Goal: Task Accomplishment & Management: Use online tool/utility

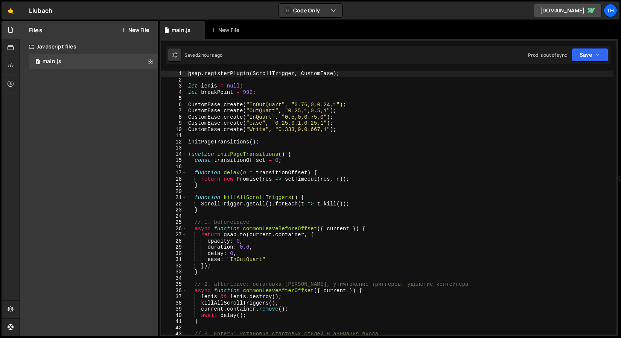
scroll to position [1985, 0]
click at [184, 156] on span at bounding box center [184, 155] width 4 height 6
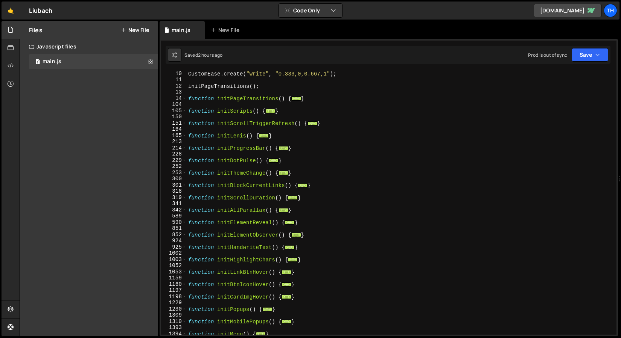
scroll to position [94, 0]
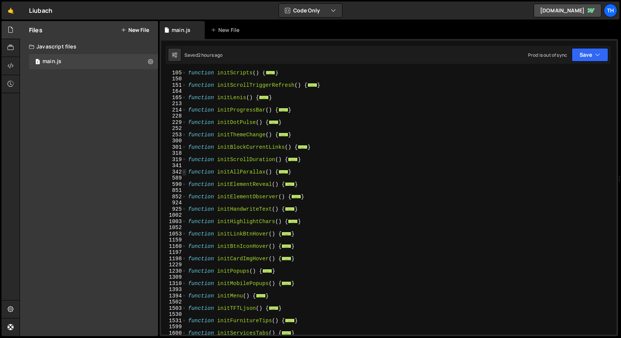
click at [184, 174] on span at bounding box center [184, 172] width 4 height 6
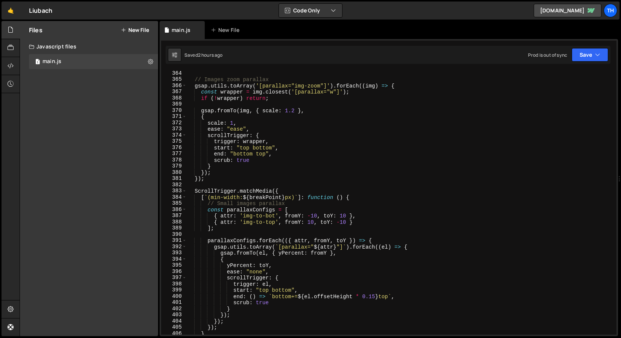
scroll to position [376, 0]
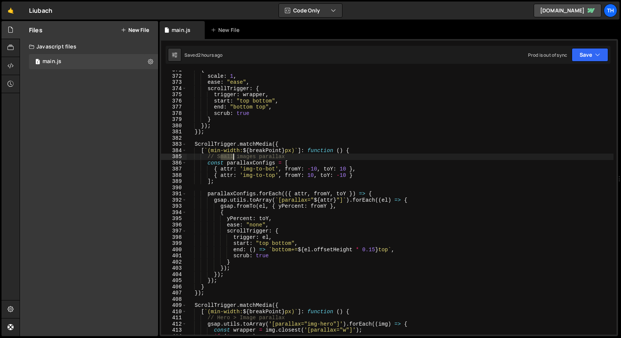
drag, startPoint x: 222, startPoint y: 160, endPoint x: 258, endPoint y: 157, distance: 35.8
click at [258, 157] on div "{ scale : 1 , ease : "ease" , scrollTrigger : { trigger : wrapper , start : "to…" at bounding box center [400, 205] width 426 height 277
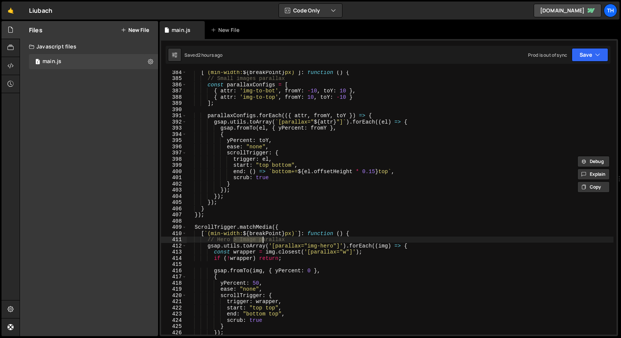
drag, startPoint x: 234, startPoint y: 239, endPoint x: 262, endPoint y: 238, distance: 28.6
click at [262, 238] on div "[ ` (min-width: ${ breakPoint } px) ` ] : function ( ) { // Small images parall…" at bounding box center [400, 207] width 426 height 277
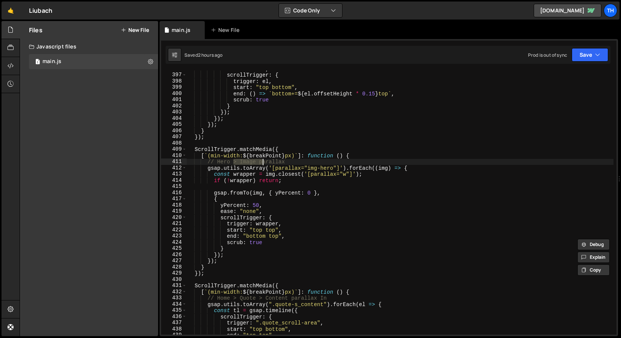
scroll to position [611, 0]
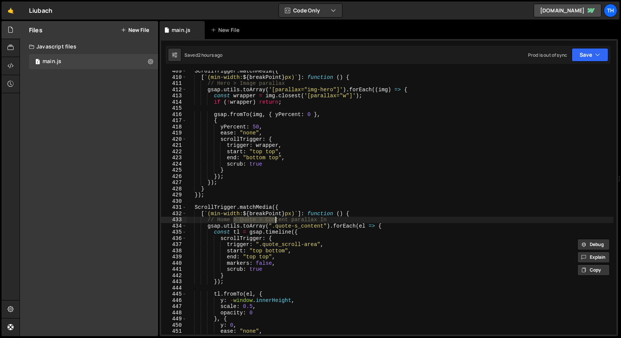
drag, startPoint x: 232, startPoint y: 220, endPoint x: 274, endPoint y: 220, distance: 41.4
click at [274, 220] on div "ScrollTrigger . matchMedia ({ [ ` (min-width: ${ breakPoint } px) ` ] : functio…" at bounding box center [400, 206] width 426 height 277
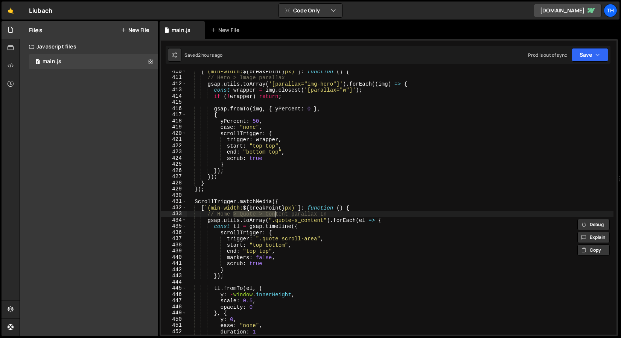
scroll to position [677, 0]
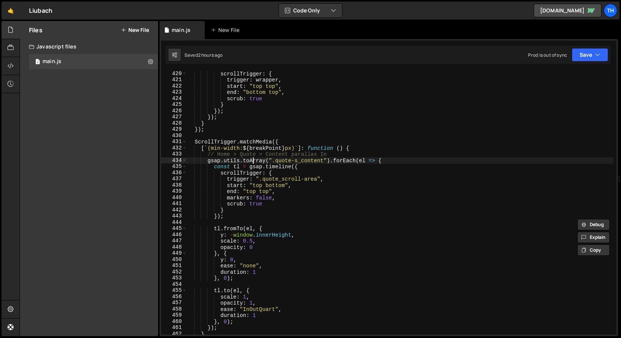
click at [251, 158] on div "scrollTrigger : { trigger : wrapper , start : "top top" , end : "bottom top" , …" at bounding box center [400, 209] width 426 height 277
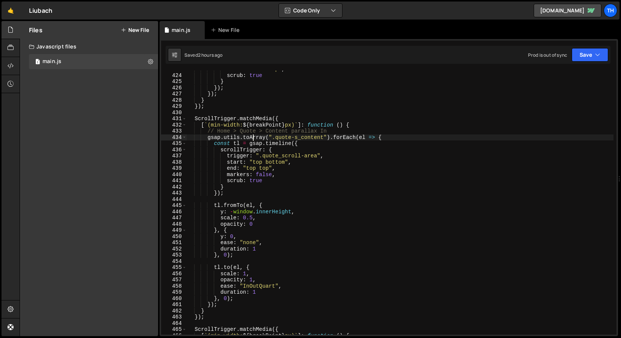
scroll to position [705, 0]
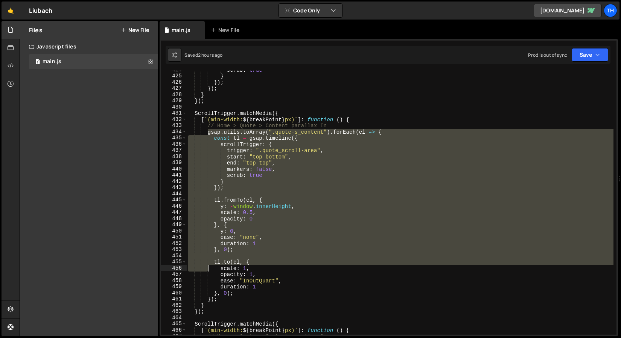
drag, startPoint x: 206, startPoint y: 132, endPoint x: 218, endPoint y: 302, distance: 170.4
click at [211, 277] on div "scrub : true } }) ; }) ; } }) ; ScrollTrigger . matchMedia ({ [ ` (min-width: $…" at bounding box center [400, 205] width 426 height 277
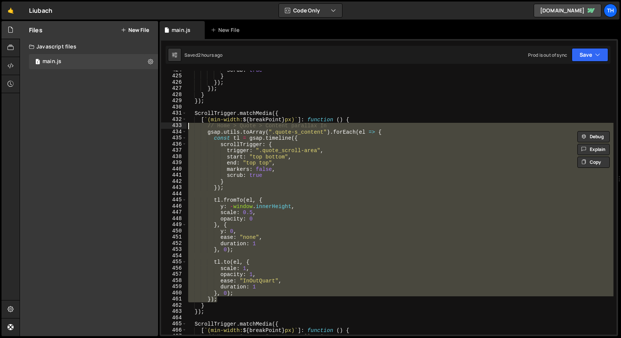
drag, startPoint x: 223, startPoint y: 300, endPoint x: 132, endPoint y: 128, distance: 195.0
click at [132, 128] on div "Files New File Javascript files 1 main.js 0 CSS files Copy share link Edit File…" at bounding box center [320, 179] width 601 height 316
type textarea "duration: 1"
click at [247, 243] on div "scrub : true } }) ; }) ; } }) ; ScrollTrigger . matchMedia ({ [ ` (min-width: $…" at bounding box center [400, 205] width 426 height 277
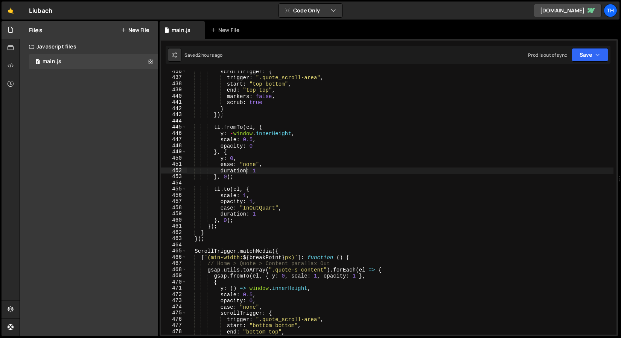
scroll to position [778, 0]
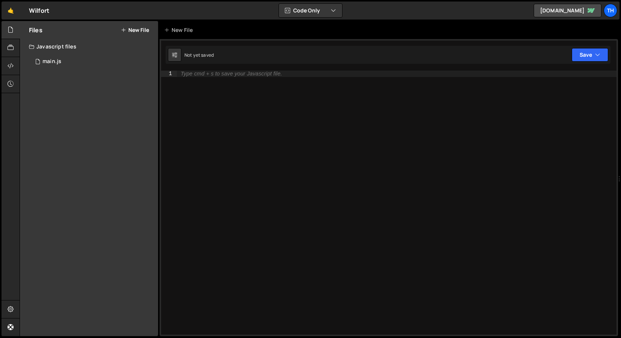
click at [44, 79] on div "Files New File Javascript files 1 main.js 0 CSS files Copy share link Edit File…" at bounding box center [89, 179] width 138 height 316
click at [63, 54] on div "1 main.js 0" at bounding box center [93, 61] width 129 height 15
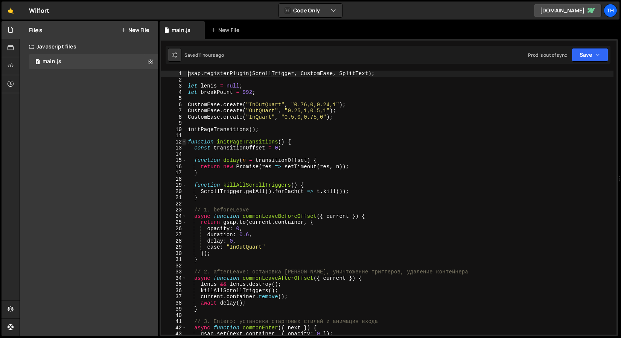
click at [185, 141] on span at bounding box center [184, 142] width 4 height 6
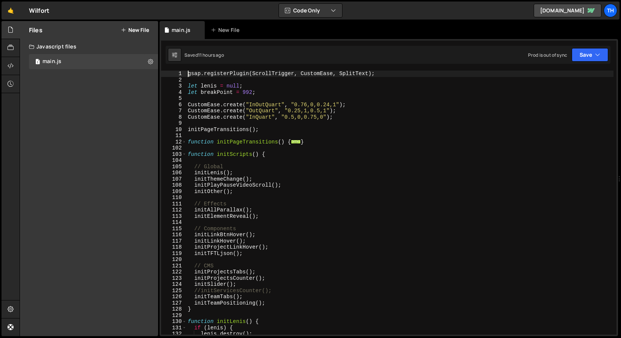
click at [184, 151] on div "102" at bounding box center [174, 148] width 26 height 6
click at [184, 153] on span at bounding box center [184, 155] width 4 height 6
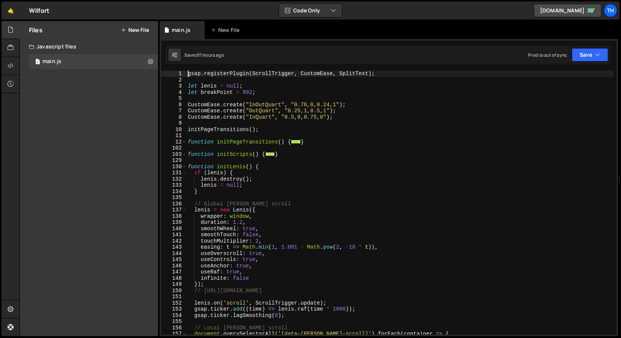
click at [184, 161] on div "129" at bounding box center [174, 161] width 26 height 6
click at [184, 164] on span at bounding box center [184, 167] width 4 height 6
click at [184, 165] on span at bounding box center [184, 167] width 4 height 6
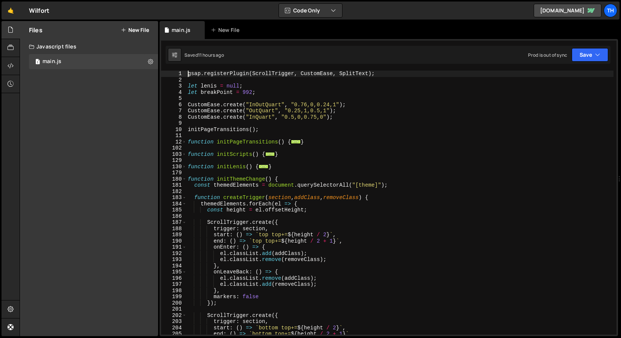
click at [184, 172] on div "179" at bounding box center [174, 173] width 26 height 6
click at [183, 176] on div "179" at bounding box center [174, 173] width 26 height 6
click at [185, 181] on span at bounding box center [184, 179] width 4 height 6
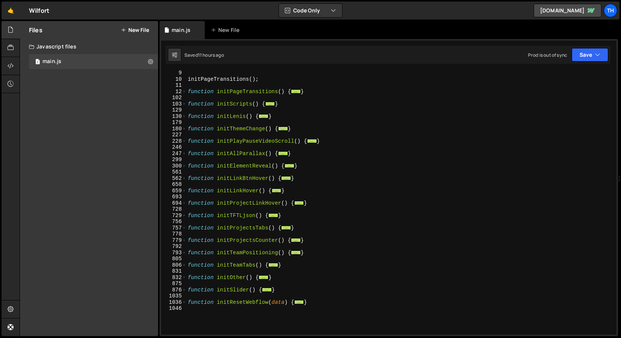
scroll to position [50, 0]
click at [185, 168] on span at bounding box center [184, 166] width 4 height 6
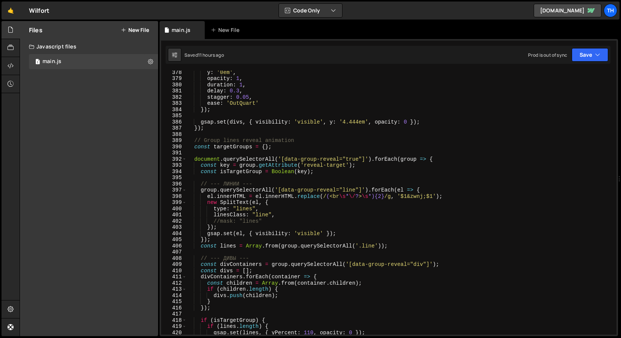
scroll to position [628, 0]
drag, startPoint x: 187, startPoint y: 141, endPoint x: 210, endPoint y: 181, distance: 46.0
click at [195, 146] on div "y : '0em' , opacity : 1 , duration : 1 , delay : 0.3 , stagger : 0.05 , ease : …" at bounding box center [399, 207] width 427 height 277
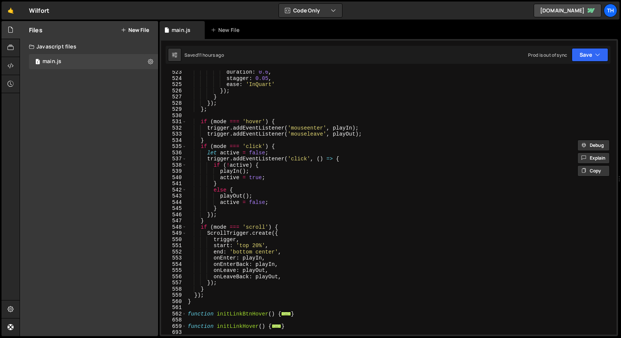
scroll to position [1529, 0]
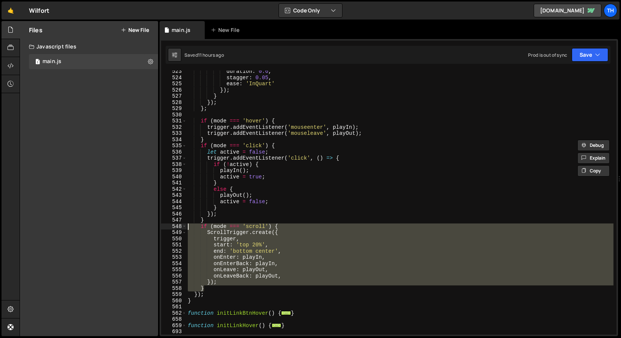
drag, startPoint x: 214, startPoint y: 288, endPoint x: 142, endPoint y: 228, distance: 93.5
click at [142, 228] on div "Files New File Javascript files 1 main.js 0 CSS files Copy share link Edit File…" at bounding box center [320, 179] width 601 height 316
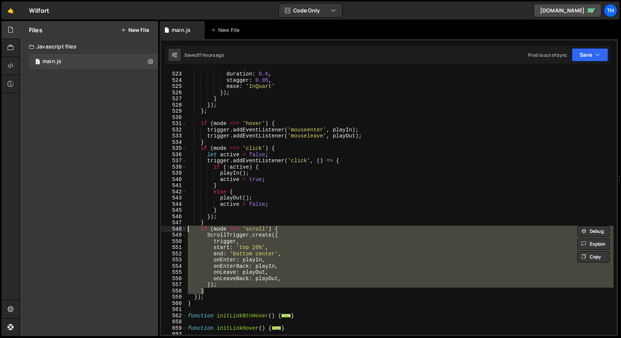
scroll to position [1525, 0]
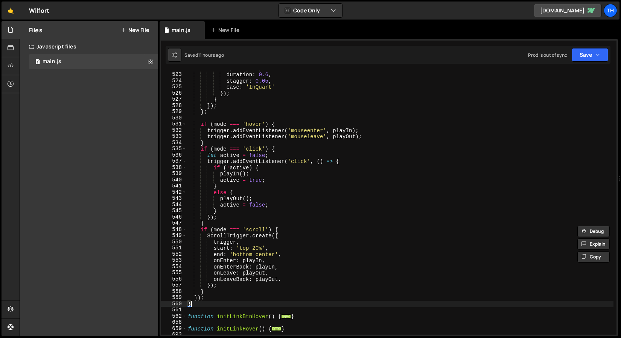
click at [200, 303] on div "opacity : 0 , duration : 0.6 , stagger : 0.05 , ease : 'InQuart' }) ; } }) ; } …" at bounding box center [399, 203] width 427 height 277
click at [203, 303] on div "opacity : 0 , duration : 0.6 , stagger : 0.05 , ease : 'InQuart' }) ; } }) ; } …" at bounding box center [399, 203] width 427 height 277
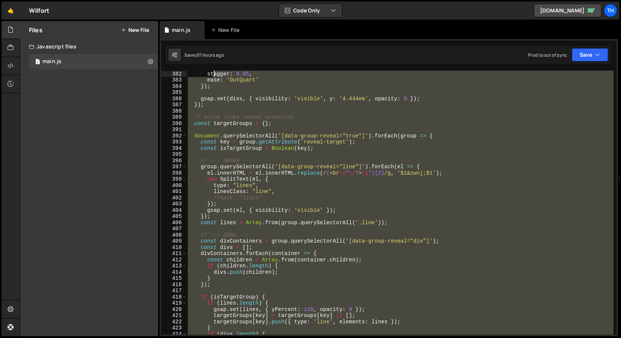
scroll to position [596, 0]
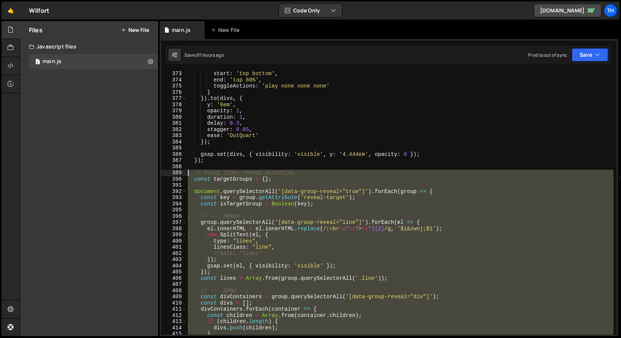
drag, startPoint x: 205, startPoint y: 300, endPoint x: 162, endPoint y: 172, distance: 135.2
click at [162, 172] on div "} 373 374 375 376 377 378 379 380 381 382 383 384 385 386 387 388 389 390 391 3…" at bounding box center [388, 203] width 455 height 264
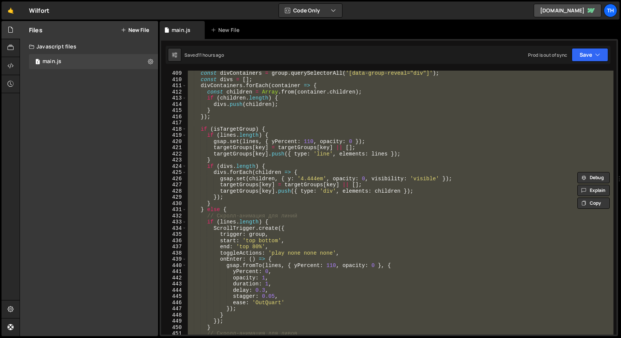
scroll to position [825, 0]
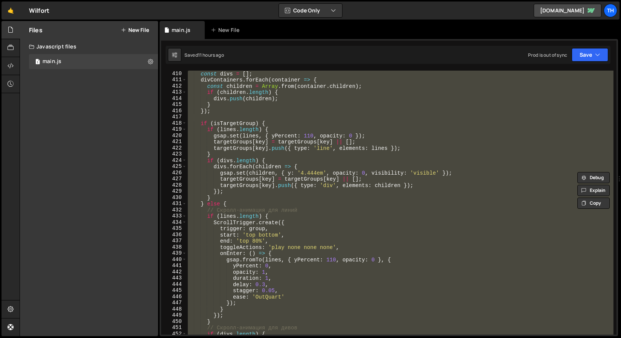
click at [264, 232] on div "const divs = [ ] ; divContainers . forEach ( container => { const children = Ar…" at bounding box center [399, 203] width 427 height 264
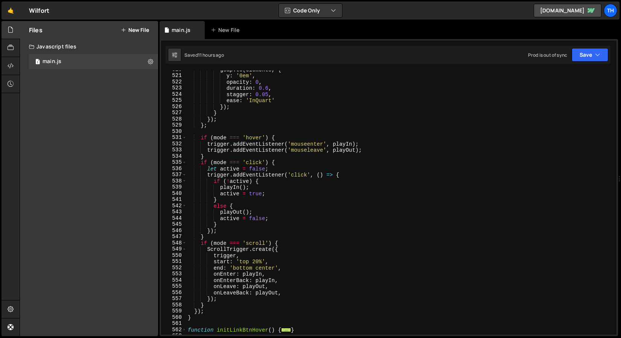
scroll to position [1520, 0]
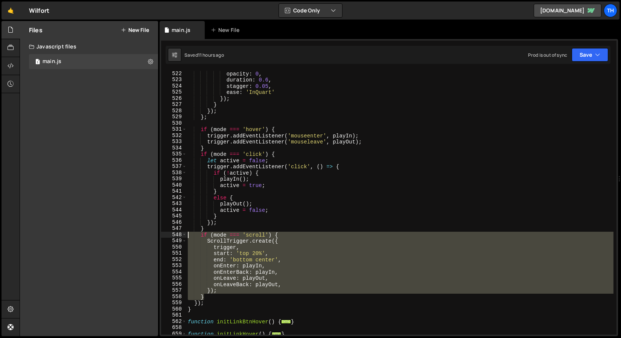
drag, startPoint x: 211, startPoint y: 296, endPoint x: 146, endPoint y: 235, distance: 88.8
click at [146, 235] on div "Files New File Javascript files 1 main.js 0 CSS files Copy share link Edit File…" at bounding box center [320, 179] width 601 height 316
paste textarea "}"
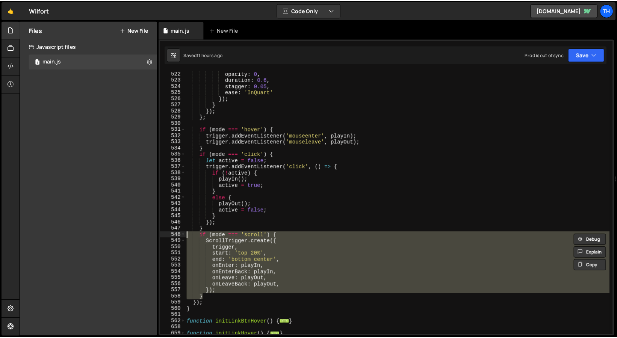
scroll to position [1610, 0]
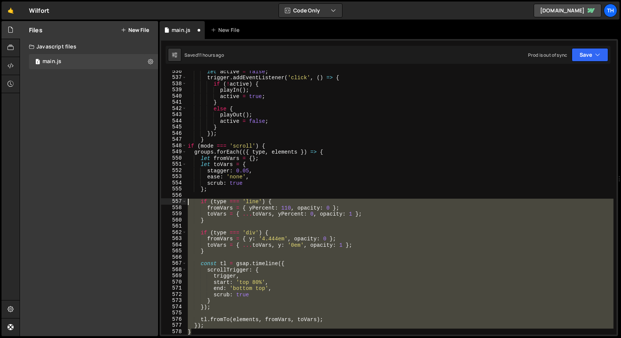
drag, startPoint x: 197, startPoint y: 332, endPoint x: 177, endPoint y: 155, distance: 177.5
click at [177, 155] on div "} 536 537 538 539 540 541 542 543 544 545 546 547 548 549 550 551 552 553 554 5…" at bounding box center [388, 203] width 455 height 264
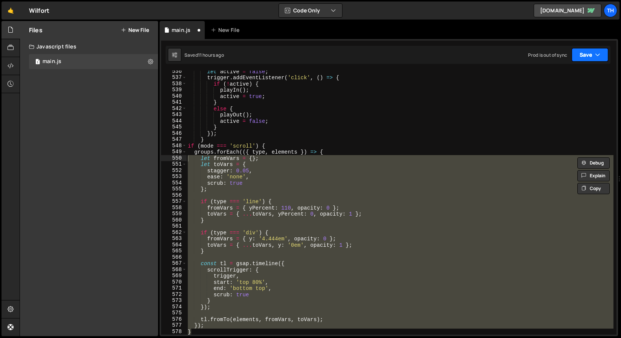
click at [599, 58] on icon "button" at bounding box center [597, 55] width 5 height 8
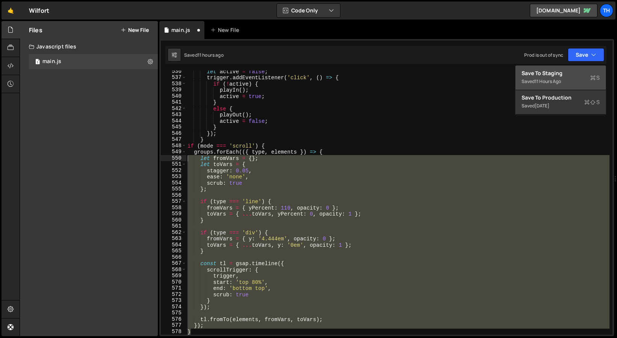
click at [560, 74] on div "Save to Staging S" at bounding box center [561, 74] width 78 height 8
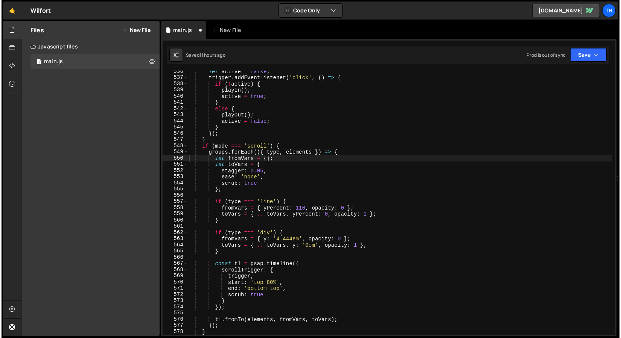
scroll to position [3322, 0]
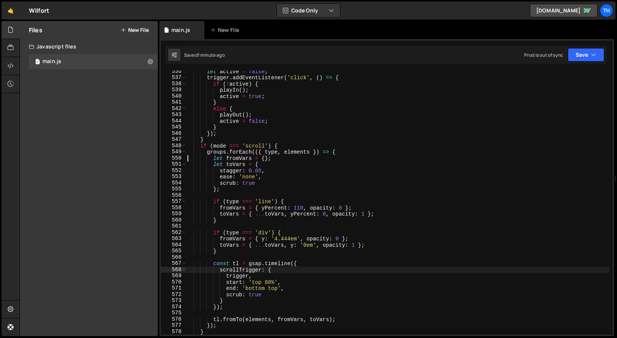
click at [262, 270] on div "let active = false ; trigger . addEventListener ( 'click' , ( ) => { if ( ! act…" at bounding box center [399, 206] width 427 height 277
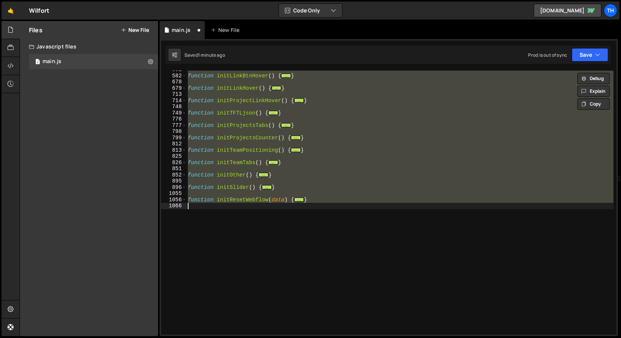
scroll to position [1611, 0]
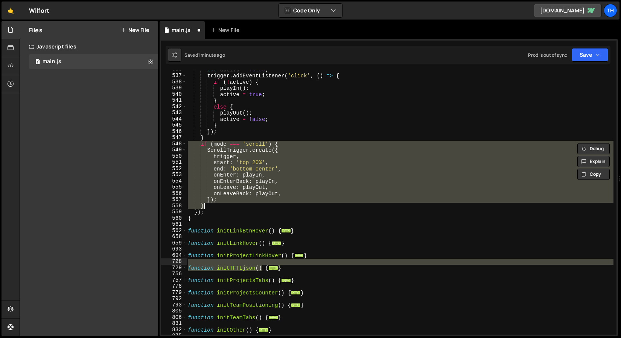
drag, startPoint x: 262, startPoint y: 270, endPoint x: 257, endPoint y: 261, distance: 9.9
click at [257, 261] on div "let active = false ; trigger . addEventListener ( 'click' , ( ) => { if ( ! act…" at bounding box center [399, 205] width 427 height 277
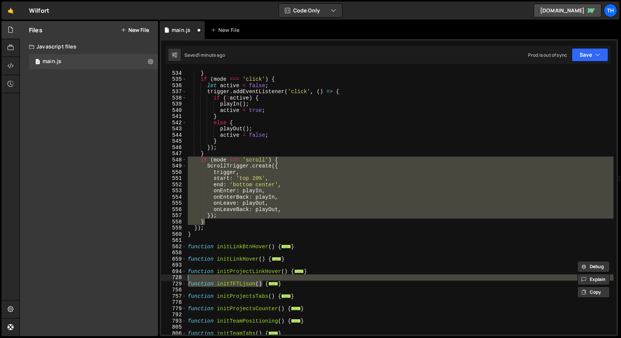
scroll to position [1591, 0]
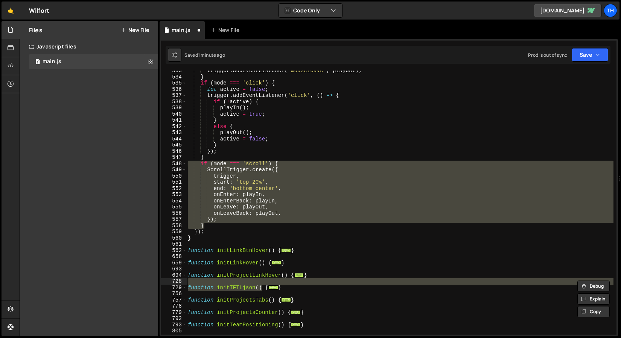
click at [570, 58] on div "Prod is out of sync Upgrade to Edit Save Save to Staging S Saved 1 minute ago S…" at bounding box center [568, 55] width 80 height 14
click at [579, 55] on button "Save" at bounding box center [589, 55] width 36 height 14
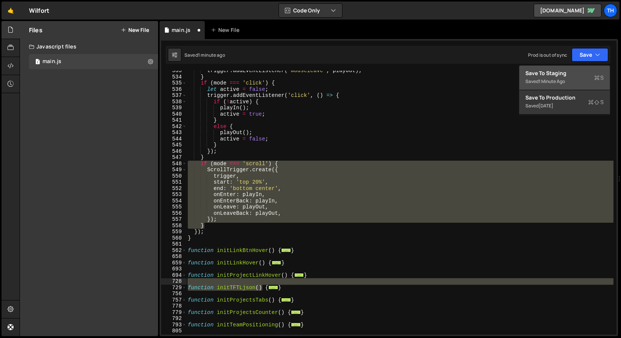
click at [569, 66] on button "Save to Staging S Saved 1 minute ago" at bounding box center [564, 78] width 90 height 24
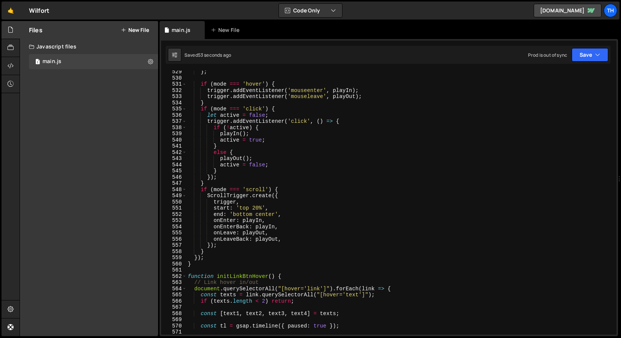
scroll to position [3278, 0]
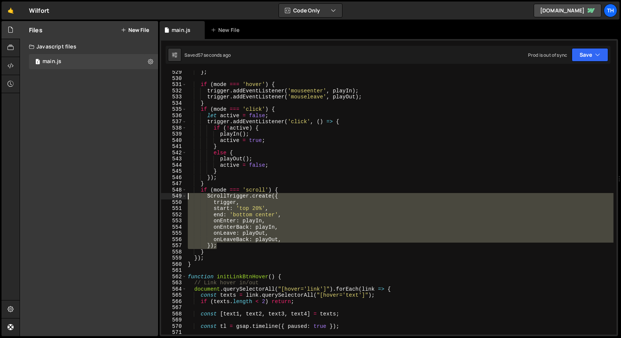
drag, startPoint x: 222, startPoint y: 243, endPoint x: 135, endPoint y: 199, distance: 98.1
click at [135, 199] on div "Files New File Javascript files 1 main.js 0 CSS files Copy share link Edit File…" at bounding box center [320, 179] width 601 height 316
paste textarea "});"
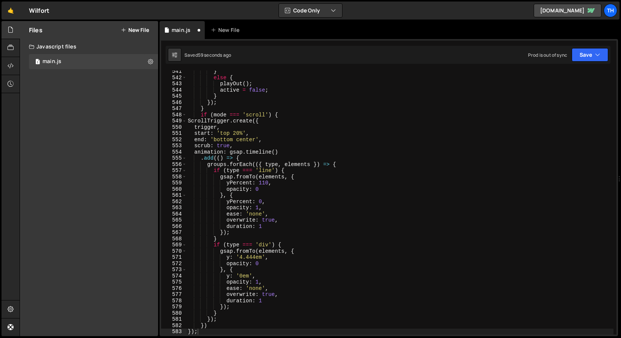
click at [591, 64] on div "1 Type cmd + s to save your Javascript file. הההההההההההההההההההההההההההההההההה…" at bounding box center [388, 187] width 458 height 297
click at [590, 61] on button "Save" at bounding box center [589, 55] width 36 height 14
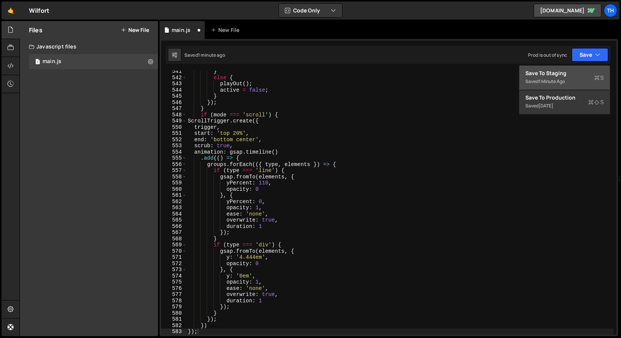
click at [578, 69] on button "Save to Staging S Saved 1 minute ago" at bounding box center [564, 78] width 90 height 24
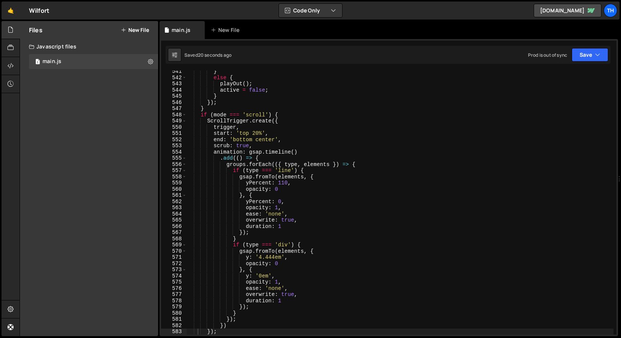
click at [226, 154] on div "} else { playOut ( ) ; active = false ; } }) ; } if ( mode === 'scroll' ) { Scr…" at bounding box center [399, 206] width 427 height 277
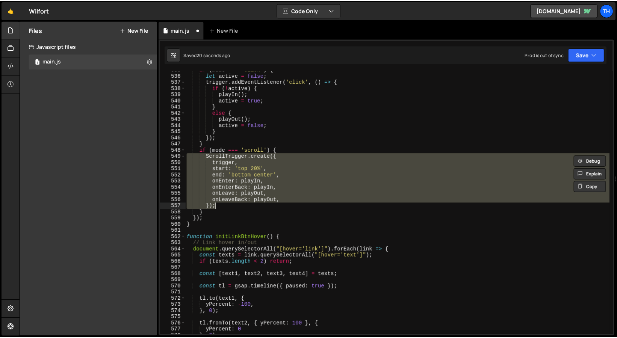
scroll to position [3318, 0]
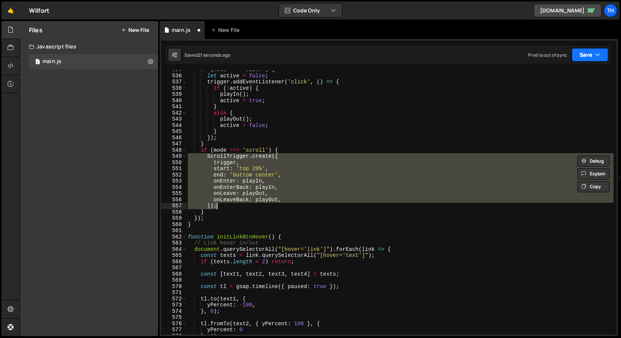
click at [574, 55] on button "Save" at bounding box center [589, 55] width 36 height 14
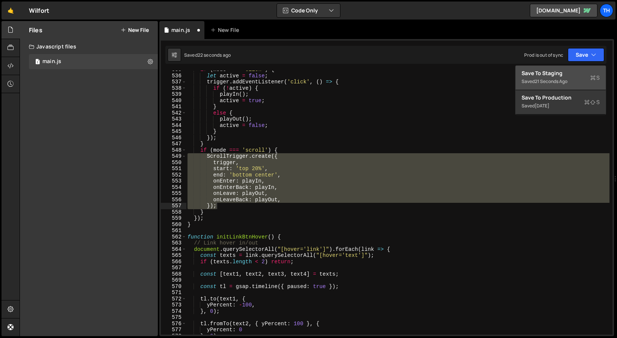
click at [570, 67] on button "Save to Staging S Saved 21 seconds ago" at bounding box center [561, 78] width 90 height 24
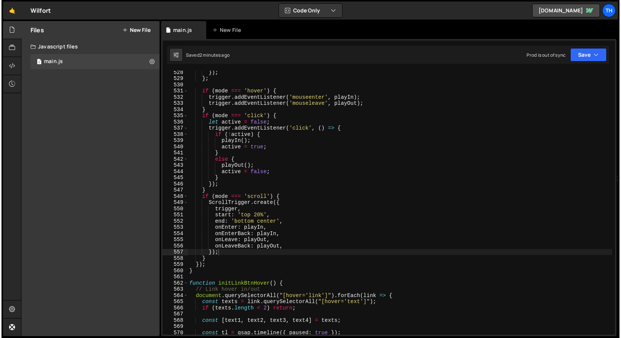
scroll to position [3290, 0]
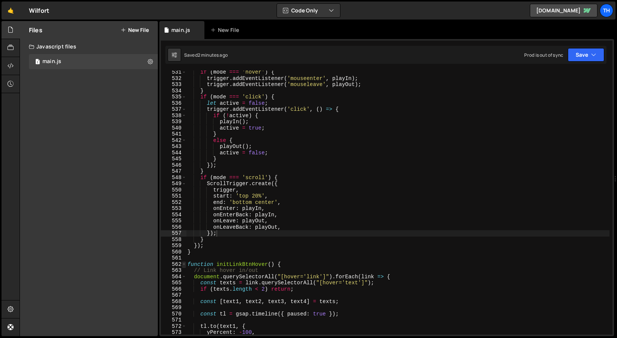
click at [185, 266] on span at bounding box center [184, 265] width 4 height 6
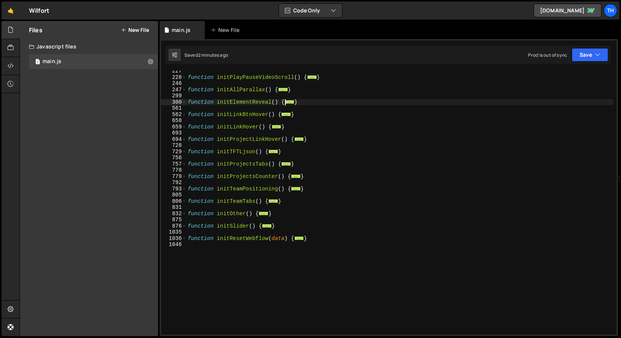
click at [205, 152] on div "function initPlayPauseVideoScroll ( ) { ... } function initAllParallax ( ) { ..…" at bounding box center [399, 206] width 427 height 277
type textarea "function initTFTLjson() {"
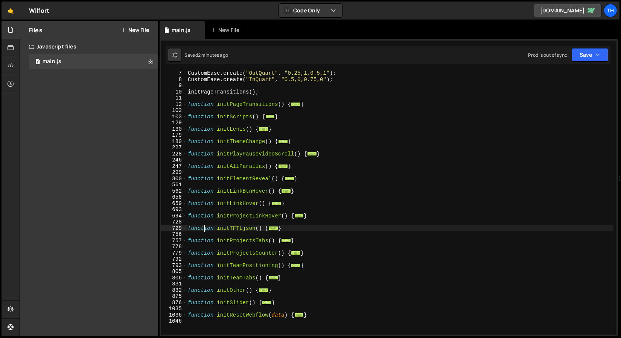
scroll to position [38, 0]
click at [184, 167] on span at bounding box center [184, 167] width 4 height 6
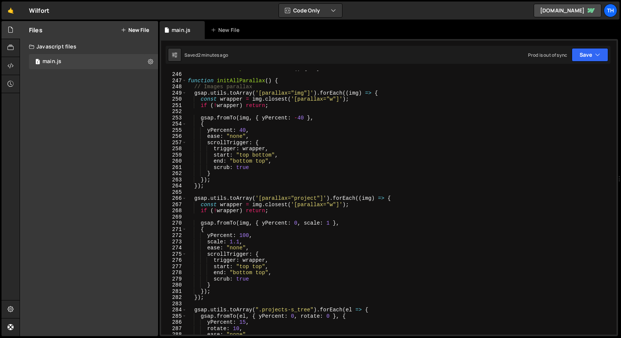
scroll to position [123, 0]
click at [211, 195] on div "function initPlayPauseVideoScroll ( ) { ... } function initAllParallax ( ) { //…" at bounding box center [399, 203] width 427 height 277
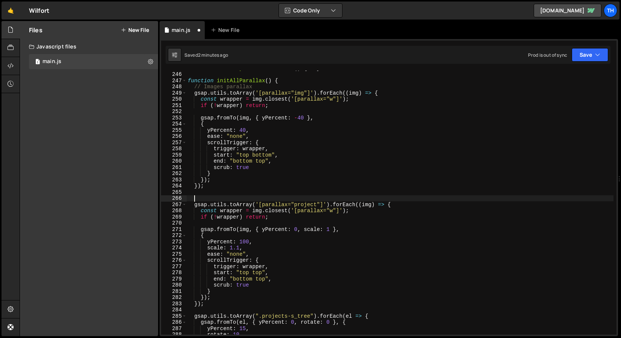
type textarea "."
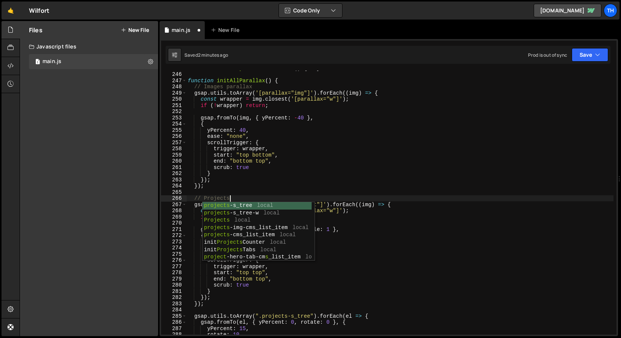
scroll to position [0, 3]
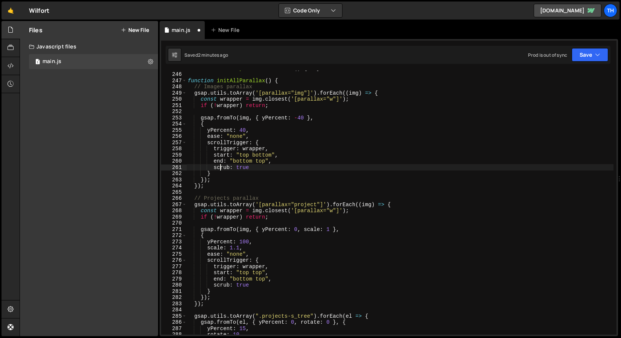
click at [219, 170] on div "function initPlayPauseVideoScroll ( ) { ... } function initAllParallax ( ) { //…" at bounding box center [399, 203] width 427 height 277
type textarea "scrub: true"
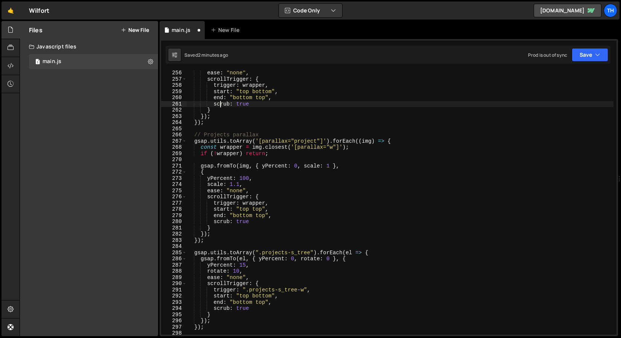
scroll to position [187, 0]
click at [220, 248] on div "ease : "none" , scrollTrigger : { trigger : wrapper , start : "top bottom" , en…" at bounding box center [399, 208] width 427 height 277
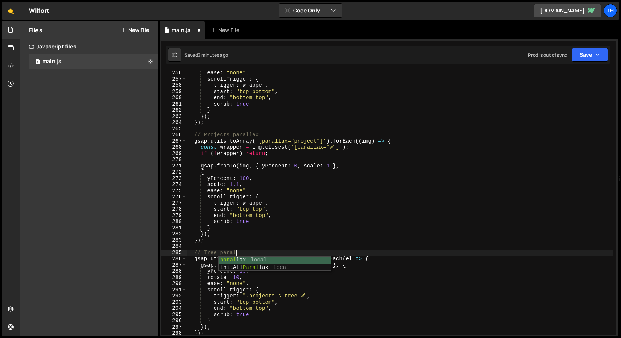
scroll to position [0, 3]
click at [226, 226] on div "ease : "none" , scrollTrigger : { trigger : wrapper , start : "top bottom" , en…" at bounding box center [399, 208] width 427 height 277
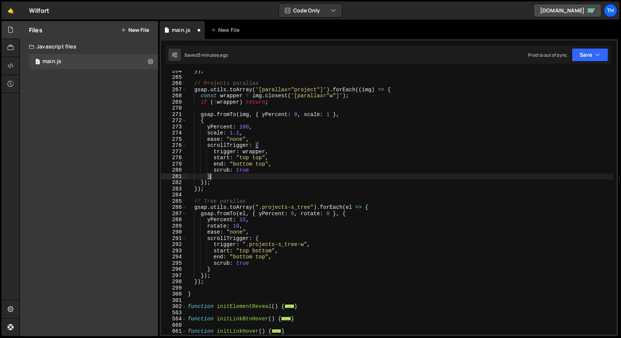
scroll to position [238, 0]
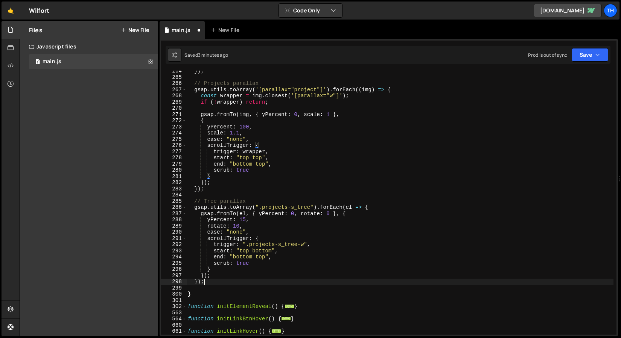
click at [214, 282] on div "}) ; // Projects parallax gsap . utils . toArray ( '[parallax="project"]' ) . f…" at bounding box center [399, 206] width 427 height 277
type textarea "});"
click at [214, 283] on div "}) ; // Projects parallax gsap . utils . toArray ( '[parallax="project"]' ) . f…" at bounding box center [399, 206] width 427 height 277
click at [214, 285] on div "}) ; // Projects parallax gsap . utils . toArray ( '[parallax="project"]' ) . f…" at bounding box center [399, 206] width 427 height 277
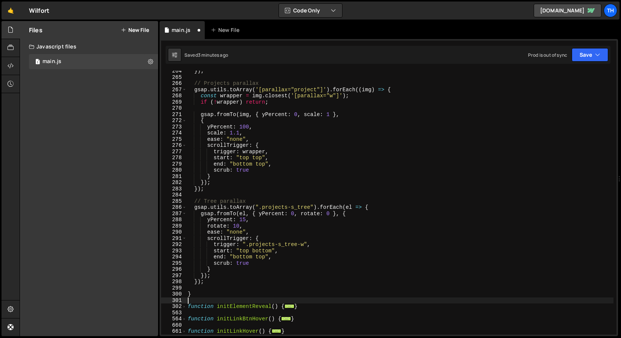
click at [203, 298] on div "}) ; // Projects parallax gsap . utils . toArray ( '[parallax="project"]' ) . f…" at bounding box center [399, 206] width 427 height 277
click at [207, 289] on div "}) ; // Projects parallax gsap . utils . toArray ( '[parallax="project"]' ) . f…" at bounding box center [399, 206] width 427 height 277
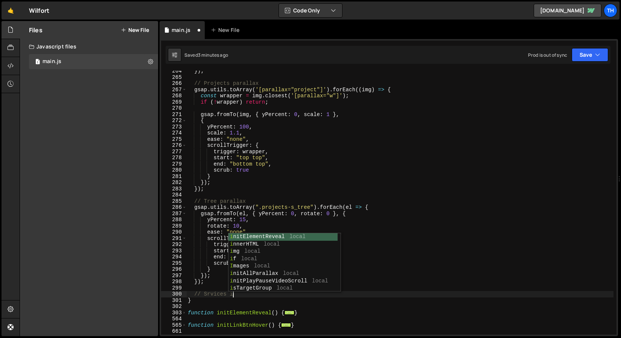
scroll to position [0, 3]
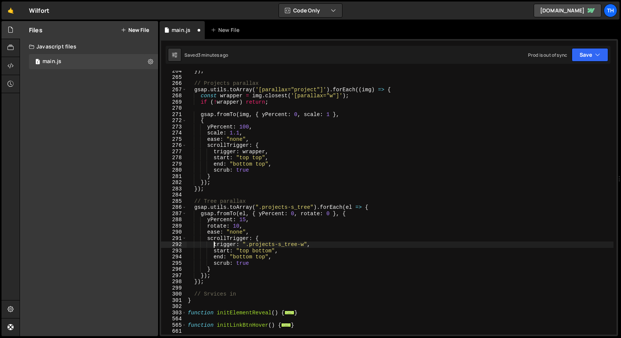
click at [212, 245] on div "}) ; // Projects parallax gsap . utils . toArray ( '[parallax="project"]' ) . f…" at bounding box center [399, 206] width 427 height 277
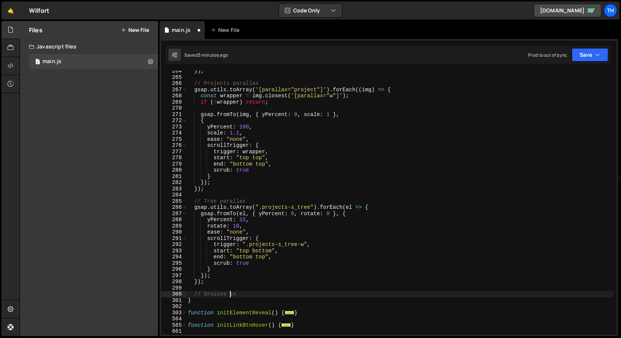
click at [231, 296] on div "}) ; // Projects parallax gsap . utils . toArray ( '[parallax="project"]' ) . f…" at bounding box center [399, 206] width 427 height 277
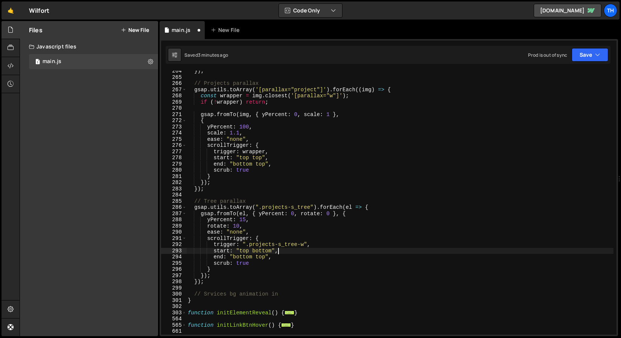
click at [337, 252] on div "}) ; // Projects parallax gsap . utils . toArray ( '[parallax="project"]' ) . f…" at bounding box center [399, 206] width 427 height 277
click at [302, 294] on div "}) ; // Projects parallax gsap . utils . toArray ( '[parallax="project"]' ) . f…" at bounding box center [399, 206] width 427 height 277
type textarea "// Srvices bg animation in"
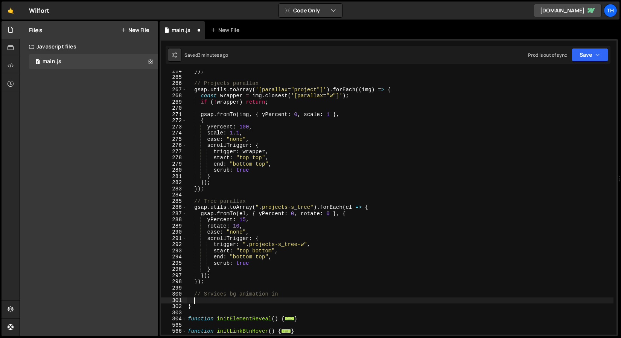
scroll to position [0, 0]
paste textarea "});"
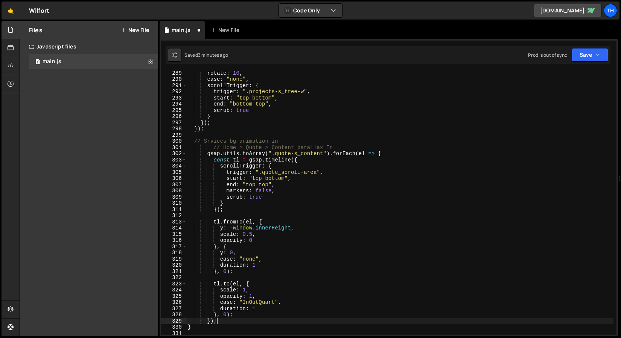
scroll to position [391, 0]
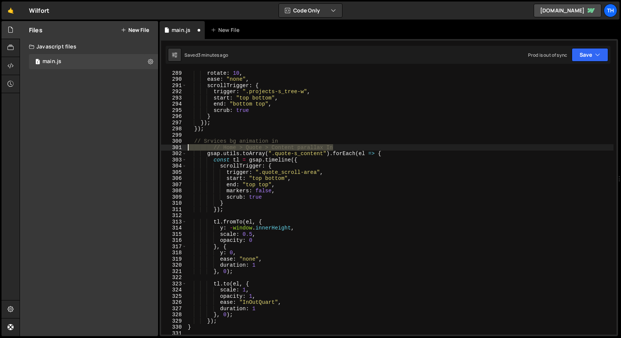
drag, startPoint x: 341, startPoint y: 149, endPoint x: 179, endPoint y: 148, distance: 162.1
click at [179, 148] on div "}); 289 290 291 292 293 294 295 296 297 298 299 300 301 302 303 304 305 306 307…" at bounding box center [388, 203] width 455 height 264
type textarea "// Home > Quote > Content parallax In"
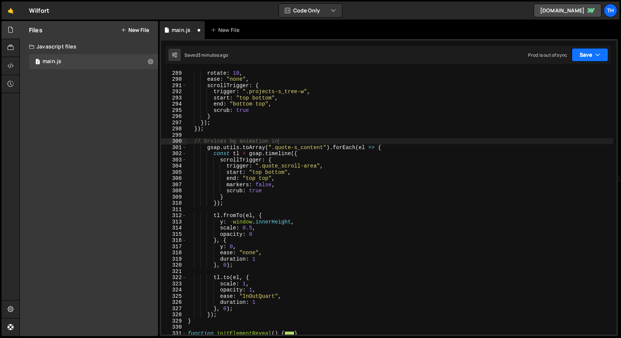
click at [593, 58] on button "Save" at bounding box center [589, 55] width 36 height 14
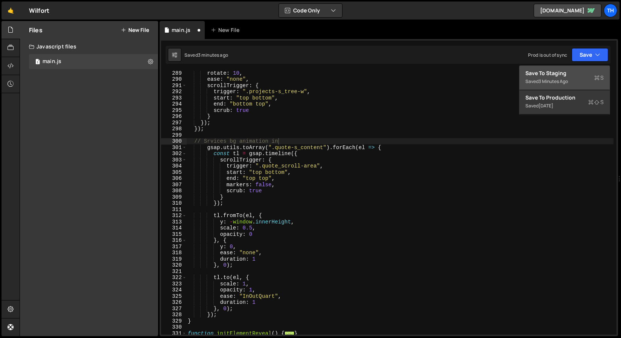
click at [583, 66] on button "Save to Staging S Saved 3 minutes ago" at bounding box center [564, 78] width 90 height 24
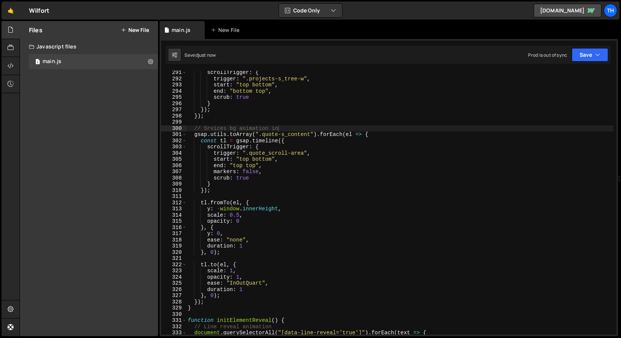
scroll to position [1801, 0]
drag, startPoint x: 262, startPoint y: 135, endPoint x: 309, endPoint y: 135, distance: 47.0
click at [310, 135] on div "scrollTrigger : { trigger : ".projects-s_tree-w" , start : "top bottom" , end :…" at bounding box center [399, 207] width 427 height 277
paste textarea "services-bg-w"
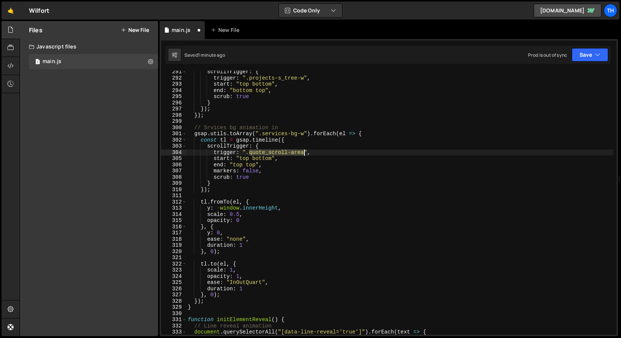
drag, startPoint x: 249, startPoint y: 153, endPoint x: 303, endPoint y: 153, distance: 54.2
click at [303, 153] on div "scrollTrigger : { trigger : ".projects-s_tree-w" , start : "top bottom" , end :…" at bounding box center [399, 207] width 427 height 277
paste textarea "services-w"
click at [245, 159] on div "scrollTrigger : { trigger : ".projects-s_tree-w" , start : "top bottom" , end :…" at bounding box center [399, 207] width 427 height 277
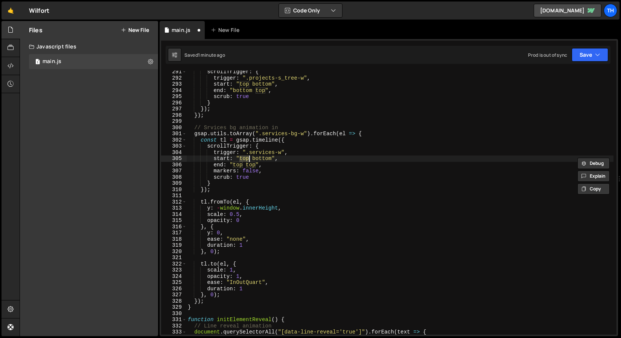
click at [273, 132] on div "scrollTrigger : { trigger : ".projects-s_tree-w" , start : "top bottom" , end :…" at bounding box center [399, 207] width 427 height 277
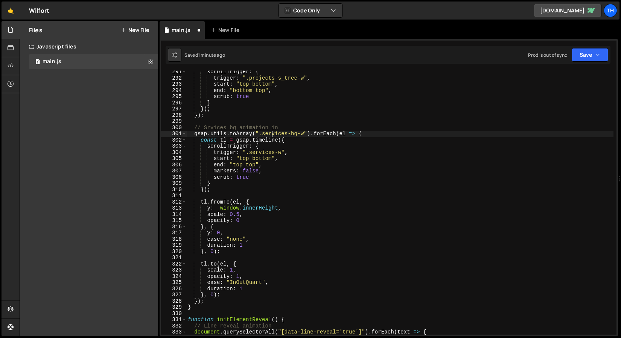
click at [248, 156] on div "scrollTrigger : { trigger : ".projects-s_tree-w" , start : "top bottom" , end :…" at bounding box center [399, 207] width 427 height 277
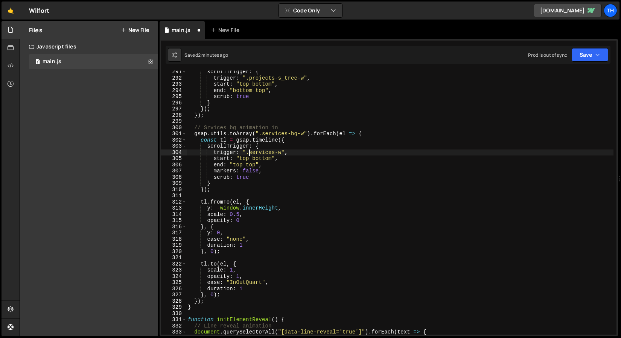
click at [248, 171] on div "scrollTrigger : { trigger : ".projects-s_tree-w" , start : "top bottom" , end :…" at bounding box center [399, 207] width 427 height 277
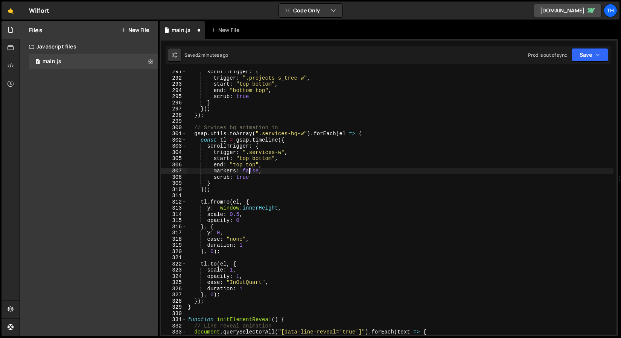
click at [248, 171] on div "scrollTrigger : { trigger : ".projects-s_tree-w" , start : "top bottom" , end :…" at bounding box center [399, 207] width 427 height 277
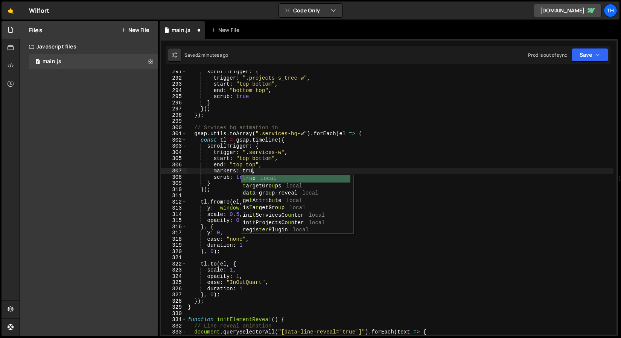
scroll to position [0, 5]
click at [215, 156] on div "scrollTrigger : { trigger : ".projects-s_tree-w" , start : "top bottom" , end :…" at bounding box center [399, 207] width 427 height 277
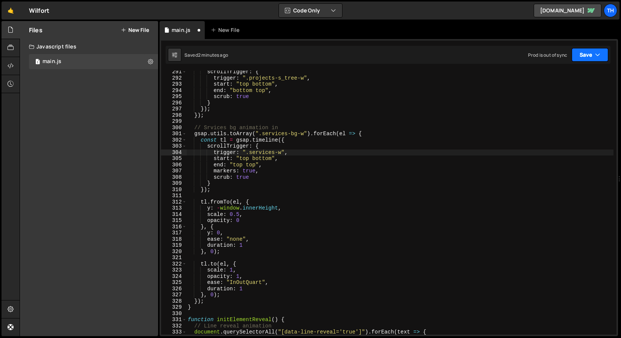
click at [581, 55] on button "Save" at bounding box center [589, 55] width 36 height 14
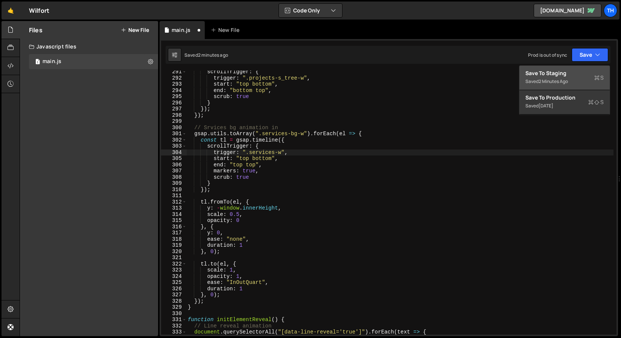
click at [565, 77] on div "Saved 2 minutes ago" at bounding box center [564, 81] width 78 height 9
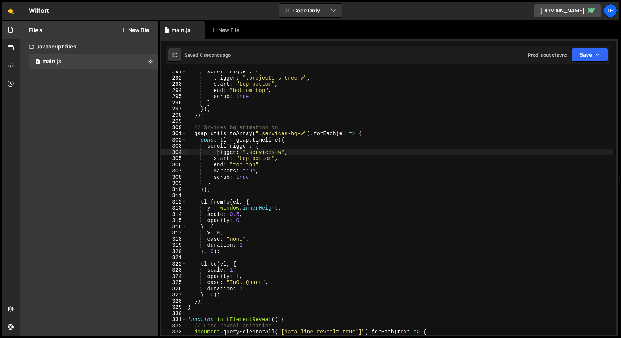
click at [208, 223] on div "scrollTrigger : { trigger : ".projects-s_tree-w" , start : "top bottom" , end :…" at bounding box center [399, 207] width 427 height 277
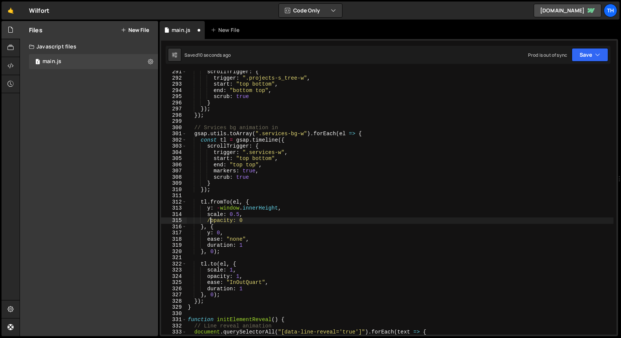
scroll to position [0, 2]
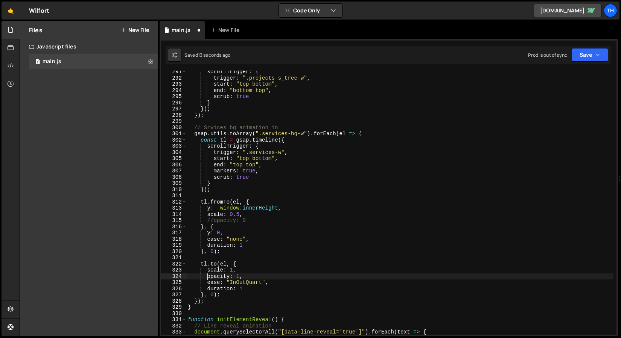
click at [208, 276] on div "scrollTrigger : { trigger : ".projects-s_tree-w" , start : "top bottom" , end :…" at bounding box center [399, 207] width 427 height 277
click at [581, 55] on button "Save" at bounding box center [589, 55] width 36 height 14
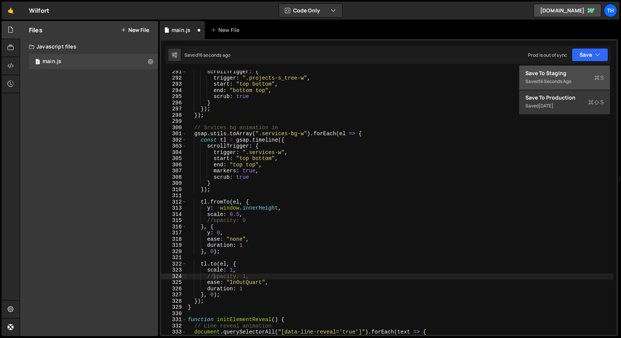
click at [564, 75] on div "Save to Staging S" at bounding box center [564, 74] width 78 height 8
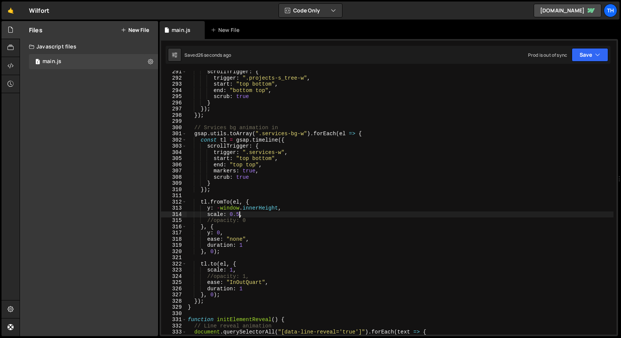
click at [239, 214] on div "scrollTrigger : { trigger : ".projects-s_tree-w" , start : "top bottom" , end :…" at bounding box center [399, 207] width 427 height 277
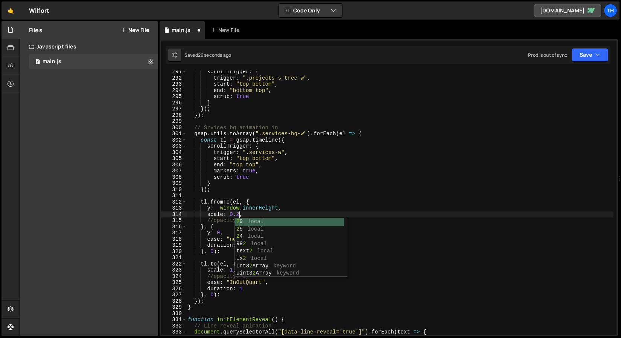
scroll to position [0, 3]
drag, startPoint x: 313, startPoint y: 176, endPoint x: 323, endPoint y: 170, distance: 11.7
click at [313, 176] on div "scrollTrigger : { trigger : ".projects-s_tree-w" , start : "top bottom" , end :…" at bounding box center [399, 207] width 427 height 277
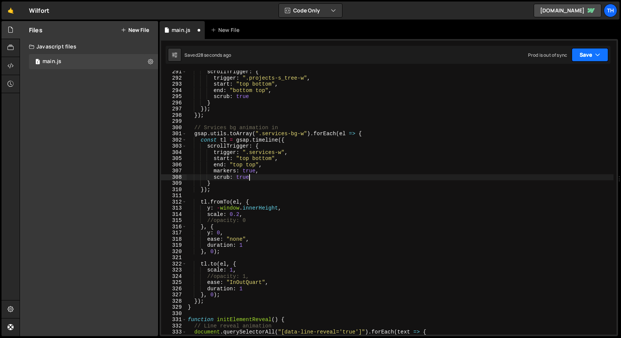
click at [596, 48] on button "Save" at bounding box center [589, 55] width 36 height 14
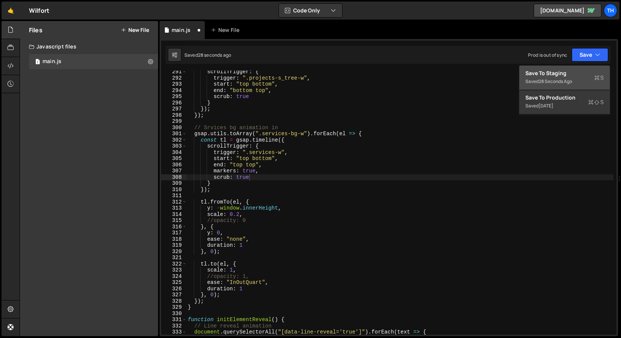
click at [566, 68] on button "Save to Staging S Saved 28 seconds ago" at bounding box center [564, 78] width 90 height 24
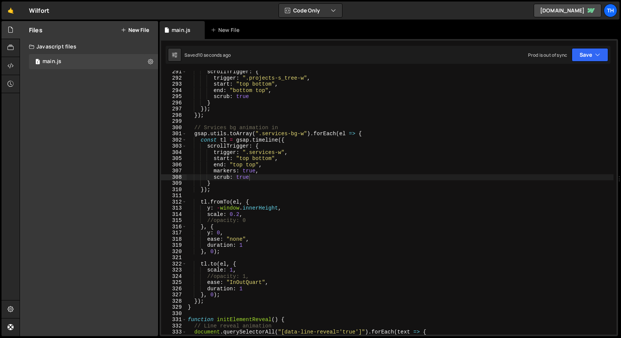
click at [207, 284] on div "scrollTrigger : { trigger : ".projects-s_tree-w" , start : "top bottom" , end :…" at bounding box center [399, 207] width 427 height 277
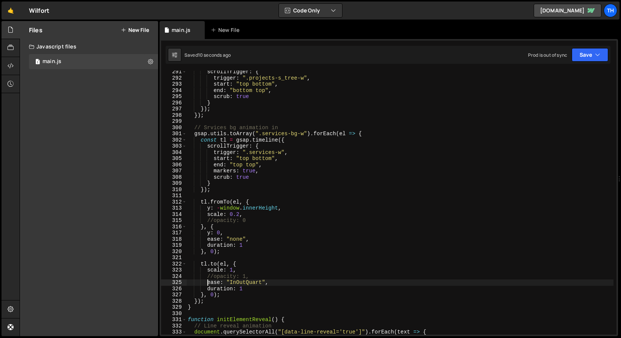
scroll to position [0, 2]
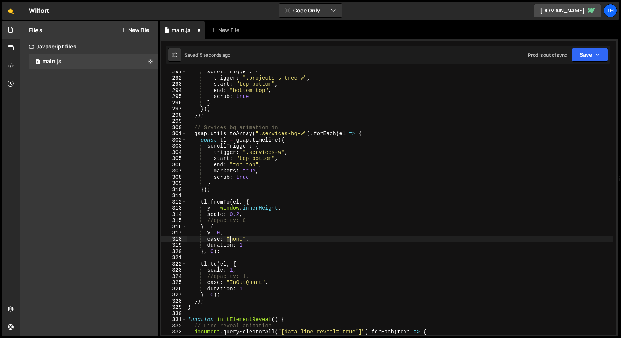
drag, startPoint x: 228, startPoint y: 239, endPoint x: 236, endPoint y: 239, distance: 7.9
click at [236, 239] on div "scrollTrigger : { trigger : ".projects-s_tree-w" , start : "top bottom" , end :…" at bounding box center [399, 207] width 427 height 277
click at [236, 239] on div "scrollTrigger : { trigger : ".projects-s_tree-w" , start : "top bottom" , end :…" at bounding box center [399, 203] width 427 height 264
drag, startPoint x: 208, startPoint y: 241, endPoint x: 252, endPoint y: 239, distance: 44.0
click at [252, 239] on div "scrollTrigger : { trigger : ".projects-s_tree-w" , start : "top bottom" , end :…" at bounding box center [399, 207] width 427 height 277
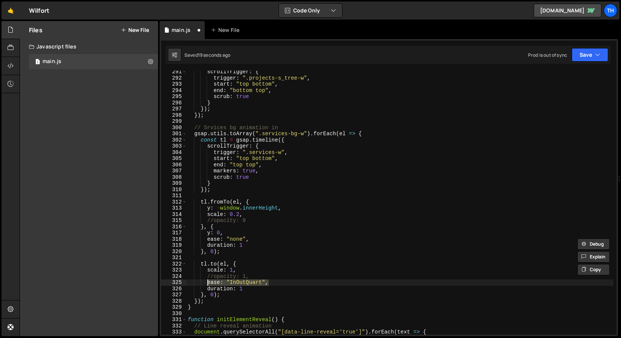
drag, startPoint x: 274, startPoint y: 284, endPoint x: 208, endPoint y: 281, distance: 65.9
click at [208, 281] on div "scrollTrigger : { trigger : ".projects-s_tree-w" , start : "top bottom" , end :…" at bounding box center [399, 207] width 427 height 277
paste textarea "none"
click at [573, 53] on button "Save" at bounding box center [589, 55] width 36 height 14
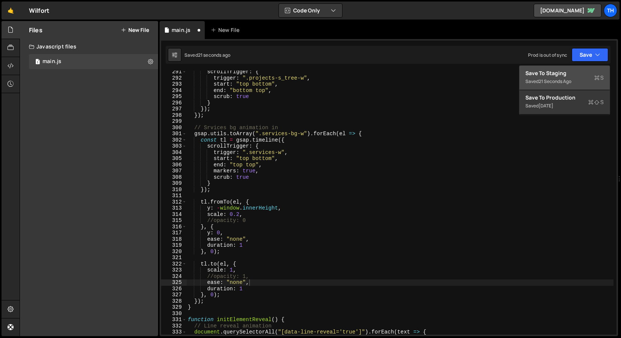
click at [552, 81] on div "21 seconds ago" at bounding box center [554, 81] width 33 height 6
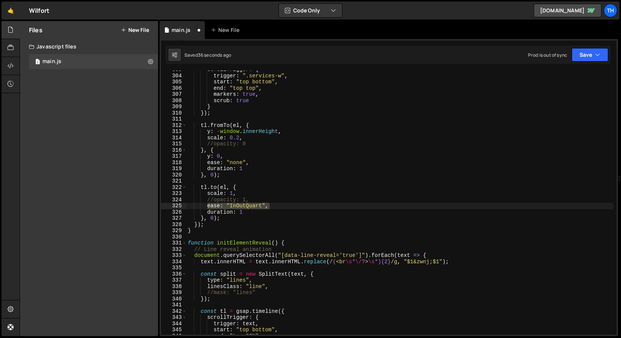
scroll to position [1878, 0]
click at [237, 191] on div "scrollTrigger : { trigger : ".services-w" , start : "top bottom" , end : "top t…" at bounding box center [399, 205] width 427 height 277
click at [236, 206] on div "scrollTrigger : { trigger : ".services-w" , start : "top bottom" , end : "top t…" at bounding box center [399, 205] width 427 height 277
click at [596, 58] on icon "button" at bounding box center [597, 55] width 5 height 8
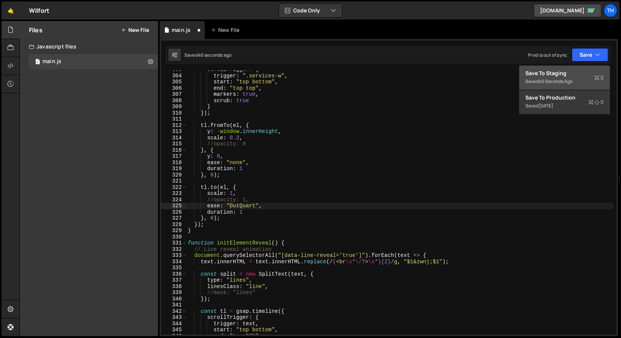
click at [584, 78] on div "Saved 40 seconds ago" at bounding box center [564, 81] width 78 height 9
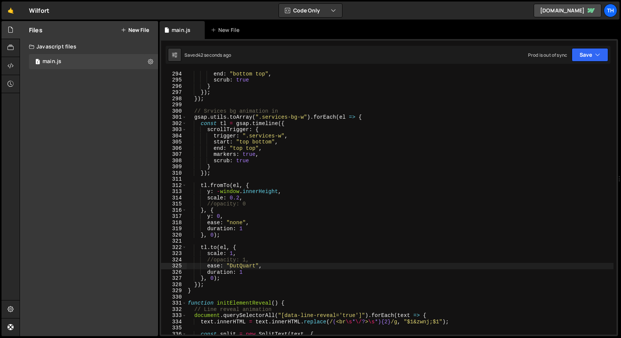
scroll to position [1818, 0]
drag, startPoint x: 291, startPoint y: 117, endPoint x: 303, endPoint y: 117, distance: 12.4
click at [303, 117] on div "start : "top bottom" , end : "bottom top" , scrub : true } }) ; }) ; // Srvices…" at bounding box center [399, 203] width 427 height 277
click at [302, 160] on div "start : "top bottom" , end : "bottom top" , scrub : true } }) ; }) ; // Srvices…" at bounding box center [399, 203] width 427 height 277
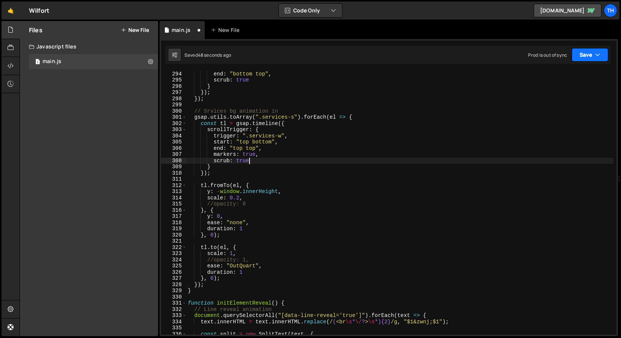
click at [597, 53] on icon "button" at bounding box center [597, 55] width 5 height 8
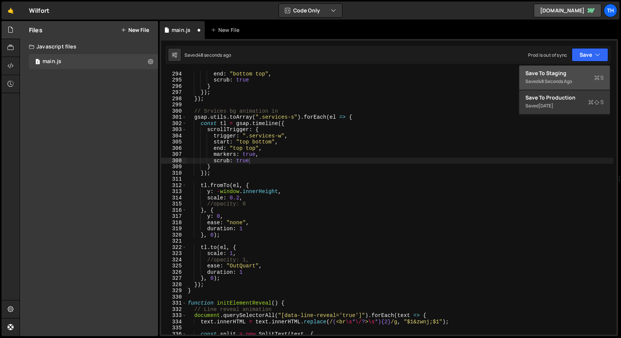
click at [557, 71] on div "Save to Staging S" at bounding box center [564, 74] width 78 height 8
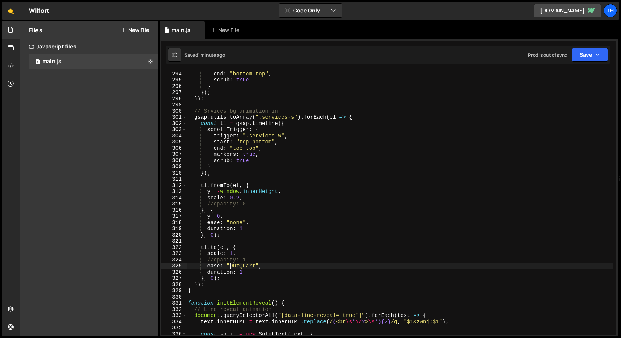
click at [229, 267] on div "start : "top bottom" , end : "bottom top" , scrub : true } }) ; }) ; // Srvices…" at bounding box center [399, 203] width 427 height 277
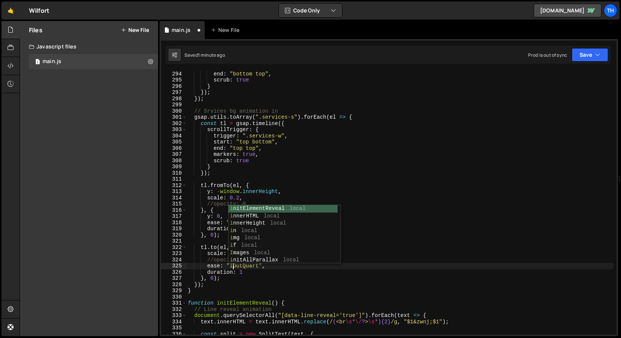
scroll to position [0, 3]
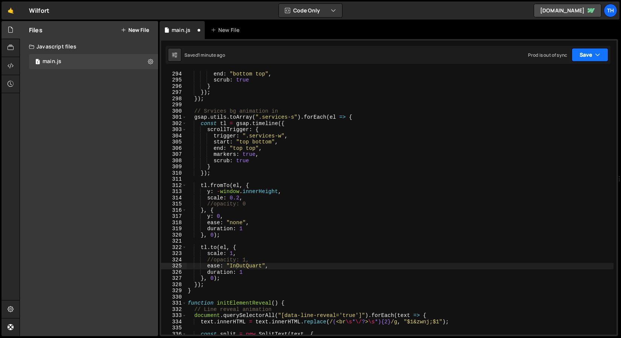
click at [596, 56] on icon "button" at bounding box center [597, 55] width 5 height 8
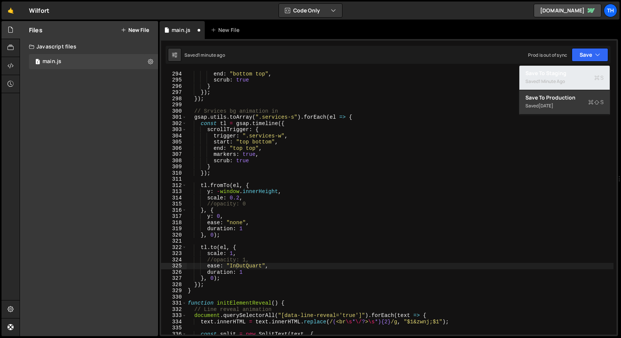
click at [566, 71] on div "Save to Staging S" at bounding box center [564, 74] width 78 height 8
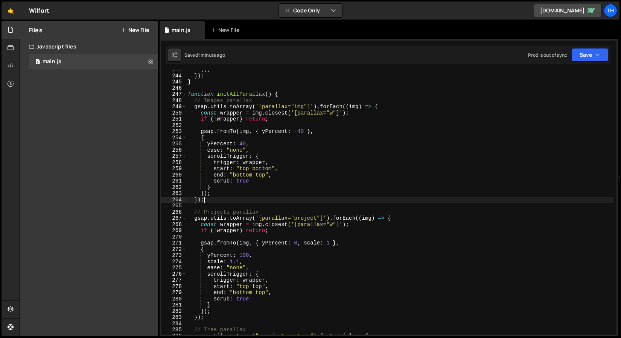
scroll to position [0, 1]
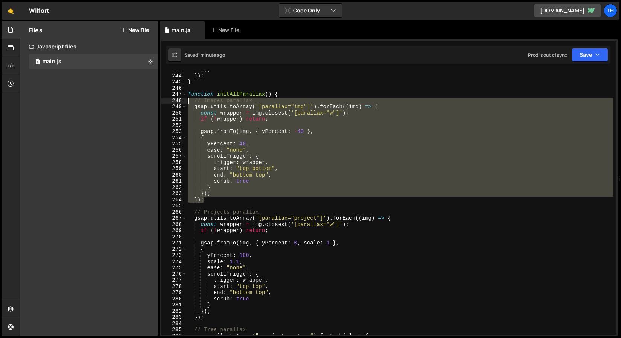
drag, startPoint x: 215, startPoint y: 198, endPoint x: 138, endPoint y: 100, distance: 124.5
click at [138, 100] on div "Files New File Javascript files 1 main.js 0 CSS files Copy share link Edit File…" at bounding box center [320, 179] width 601 height 316
type textarea "// Images parallax gsap.utils.toArray('[parallax="img"]').forEach((img) => {"
click at [211, 207] on div "}) ; }) ; } function initAllParallax ( ) { // Images parallax gsap . utils . to…" at bounding box center [399, 205] width 427 height 277
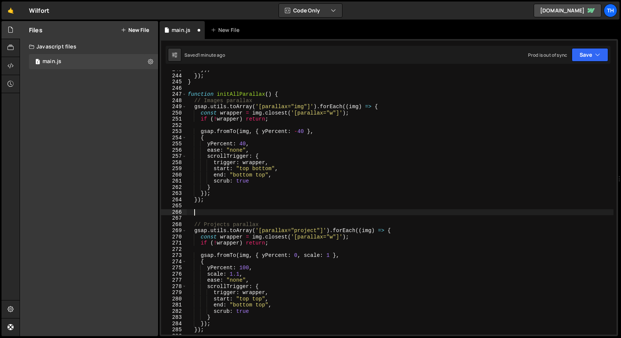
paste textarea "});"
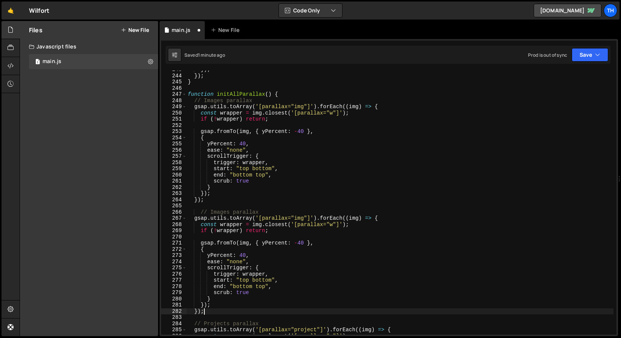
click at [200, 213] on div "}) ; }) ; } function initAllParallax ( ) { // Images parallax gsap . utils . to…" at bounding box center [399, 205] width 427 height 277
click at [225, 214] on div "}) ; }) ; } function initAllParallax ( ) { // Images parallax gsap . utils . to…" at bounding box center [399, 205] width 427 height 277
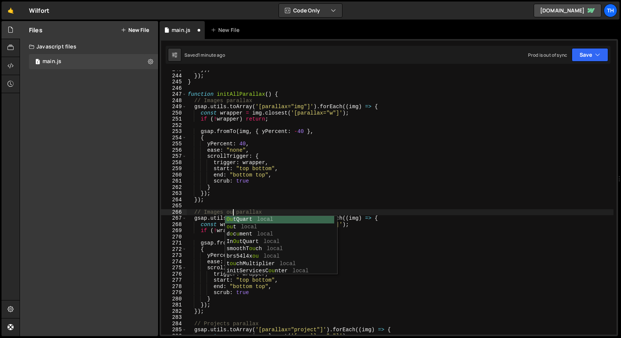
scroll to position [0, 3]
click at [280, 184] on div "}) ; }) ; } function initAllParallax ( ) { // Images parallax gsap . utils . to…" at bounding box center [399, 205] width 427 height 277
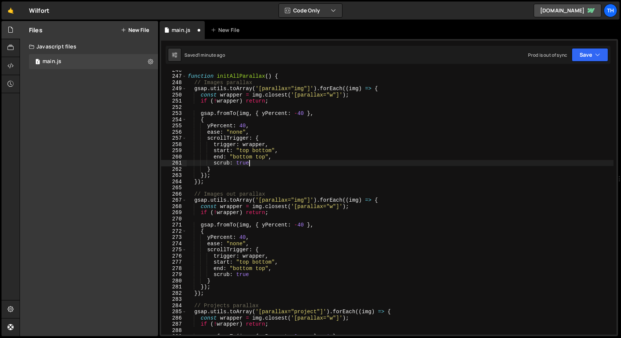
scroll to position [1528, 0]
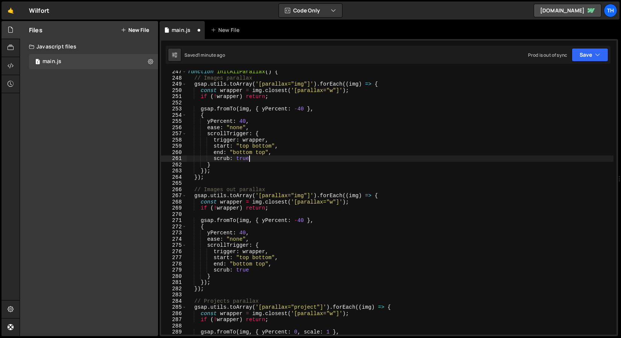
click at [303, 196] on div "function initAllParallax ( ) { // Images parallax gsap . utils . toArray ( '[pa…" at bounding box center [399, 207] width 427 height 277
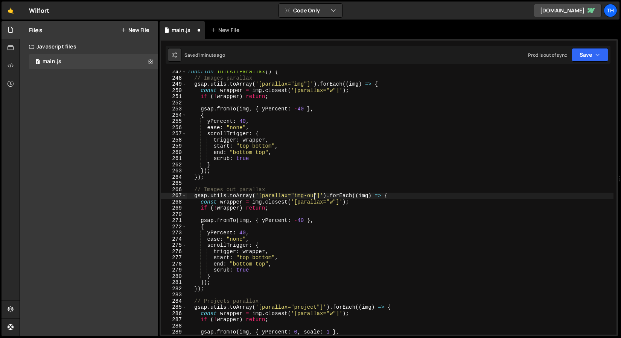
scroll to position [0, 9]
drag, startPoint x: 293, startPoint y: 221, endPoint x: 303, endPoint y: 221, distance: 9.4
click at [303, 221] on div "function initAllParallax ( ) { // Images parallax gsap . utils . toArray ( '[pa…" at bounding box center [399, 207] width 427 height 277
click at [266, 226] on div "function initAllParallax ( ) { // Images parallax gsap . utils . toArray ( '[pa…" at bounding box center [399, 207] width 427 height 277
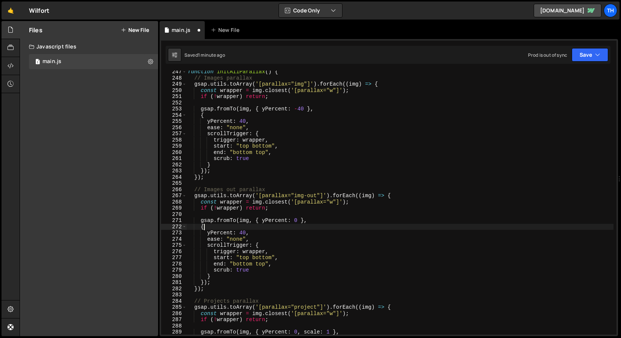
scroll to position [0, 1]
click at [242, 258] on div "function initAllParallax ( ) { // Images parallax gsap . utils . toArray ( '[pa…" at bounding box center [399, 207] width 427 height 277
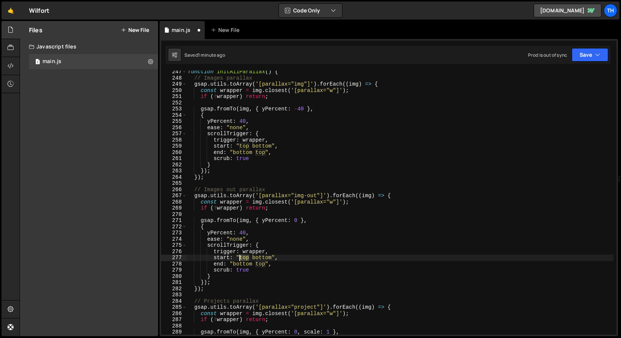
click at [242, 258] on div "function initAllParallax ( ) { // Images parallax gsap . utils . toArray ( '[pa…" at bounding box center [399, 207] width 427 height 277
click at [269, 261] on div "function initAllParallax ( ) { // Images parallax gsap . utils . toArray ( '[pa…" at bounding box center [399, 207] width 427 height 277
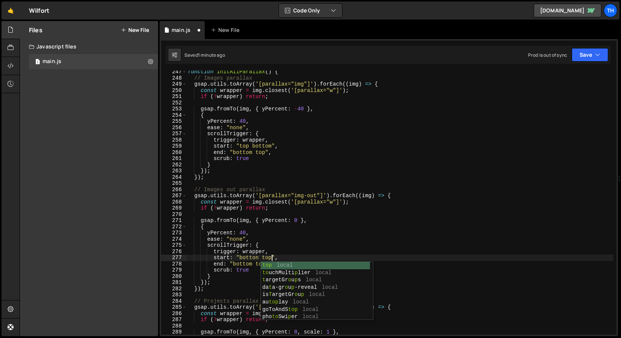
scroll to position [0, 6]
click at [267, 221] on div "function initAllParallax ( ) { // Images parallax gsap . utils . toArray ( '[pa…" at bounding box center [399, 207] width 427 height 277
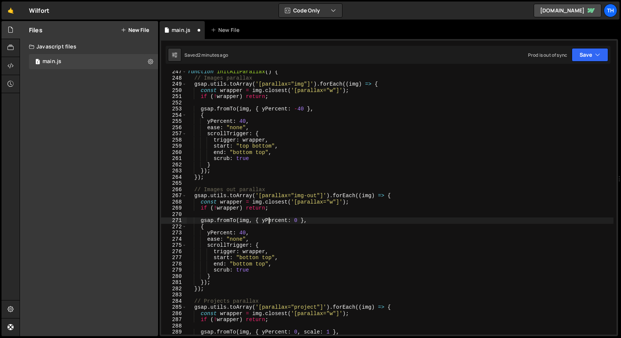
click at [250, 260] on div "function initAllParallax ( ) { // Images parallax gsap . utils . toArray ( '[pa…" at bounding box center [399, 207] width 427 height 277
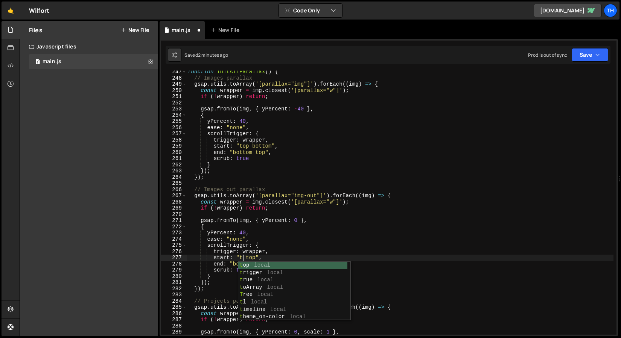
scroll to position [0, 4]
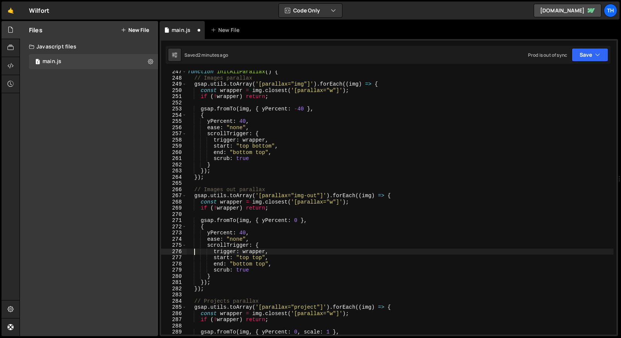
click at [196, 249] on div "function initAllParallax ( ) { // Images parallax gsap . utils . toArray ( '[pa…" at bounding box center [399, 207] width 427 height 277
click at [578, 56] on button "Save" at bounding box center [589, 55] width 36 height 14
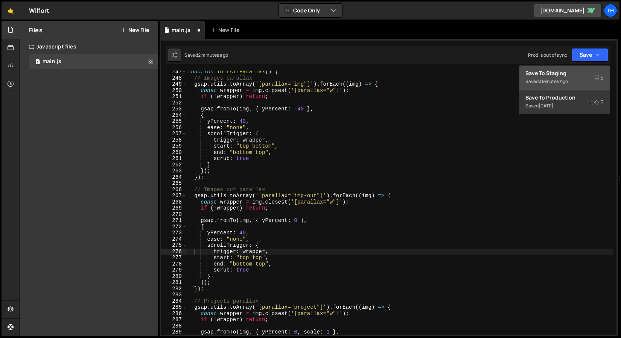
click at [564, 76] on div "Save to Staging S" at bounding box center [564, 74] width 78 height 8
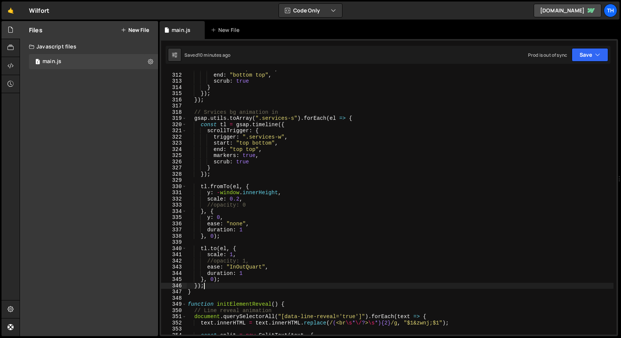
scroll to position [0, 1]
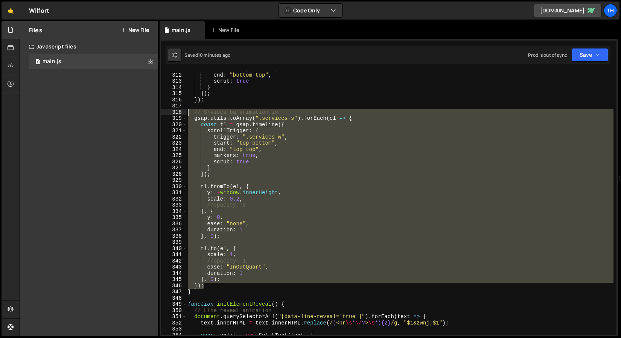
drag, startPoint x: 222, startPoint y: 284, endPoint x: 162, endPoint y: 114, distance: 179.6
click at [162, 114] on div "}); 311 312 313 314 315 316 317 318 319 320 321 322 323 324 325 326 327 328 329…" at bounding box center [388, 203] width 455 height 264
paste textarea "});"
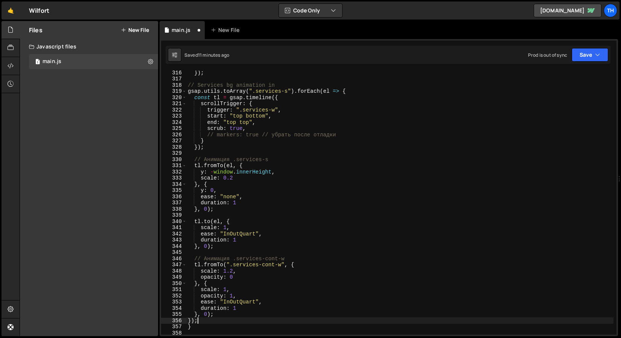
scroll to position [1963, 0]
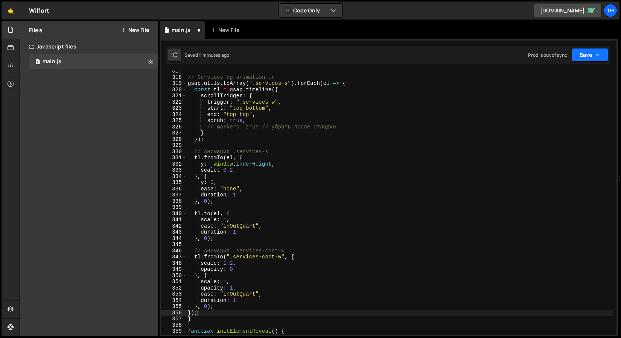
click at [593, 60] on button "Save" at bounding box center [589, 55] width 36 height 14
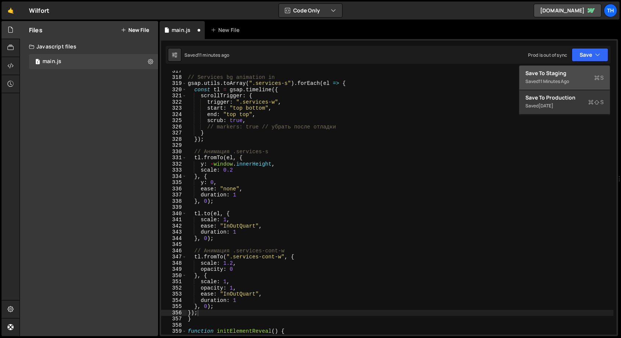
click at [569, 67] on button "Save to Staging S Saved 11 minutes ago" at bounding box center [564, 78] width 90 height 24
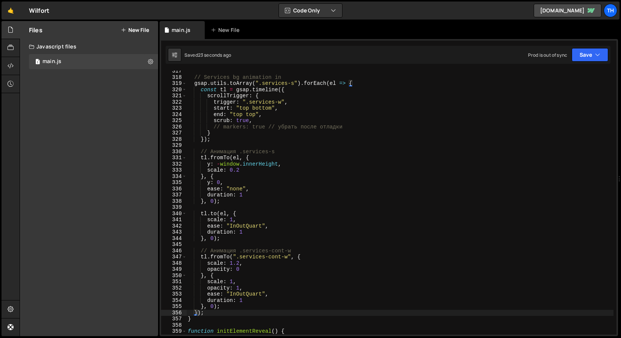
type textarea "scale: 1,"
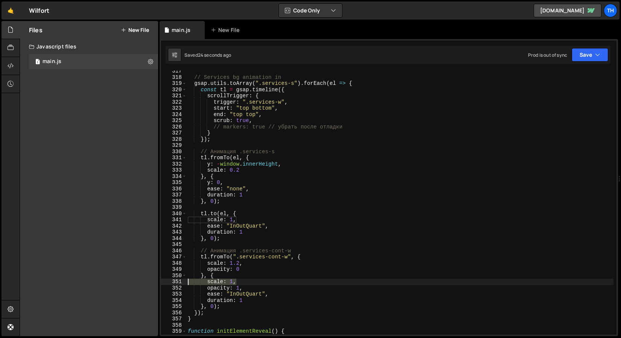
drag, startPoint x: 237, startPoint y: 283, endPoint x: 178, endPoint y: 281, distance: 59.1
click at [178, 281] on div "scale: 1, 317 318 319 320 321 322 323 324 325 326 327 328 329 330 331 332 333 3…" at bounding box center [388, 203] width 455 height 264
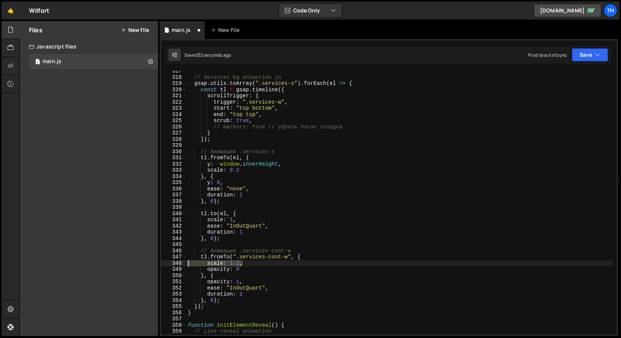
drag, startPoint x: 250, startPoint y: 264, endPoint x: 178, endPoint y: 266, distance: 71.5
click at [178, 266] on div "}, { 317 318 319 320 321 322 323 324 325 326 327 328 329 330 331 332 333 334 33…" at bounding box center [388, 203] width 455 height 264
type textarea "scale: 1.2,"
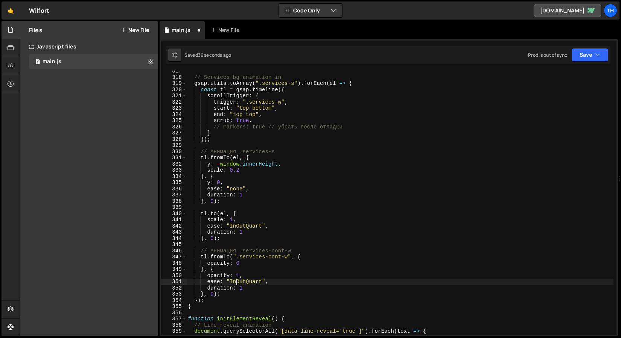
click at [236, 282] on div "// Services bg animation in gsap . utils . toArray ( ".services-s" ) . forEach …" at bounding box center [399, 206] width 427 height 277
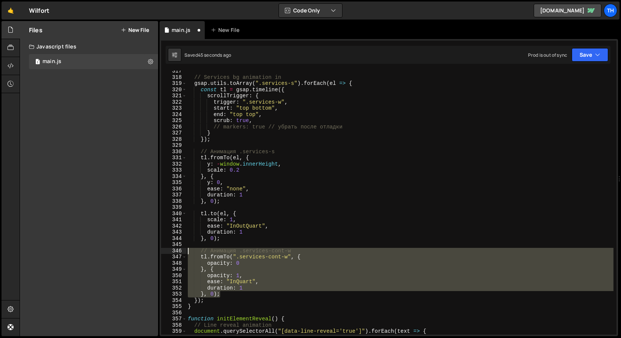
drag, startPoint x: 232, startPoint y: 295, endPoint x: 141, endPoint y: 253, distance: 100.6
click at [141, 253] on div "Files New File Javascript files 1 main.js 0 CSS files Copy share link Edit File…" at bounding box center [320, 179] width 601 height 316
type textarea "}, 0);"
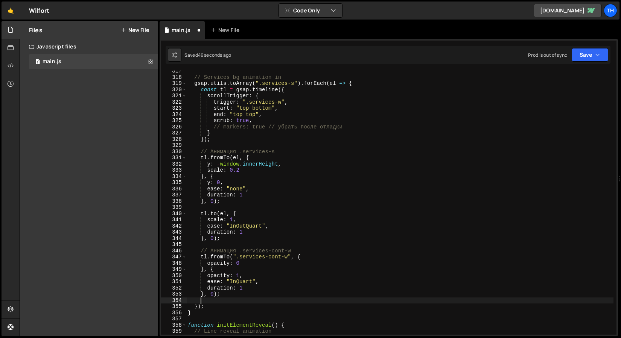
scroll to position [0, 0]
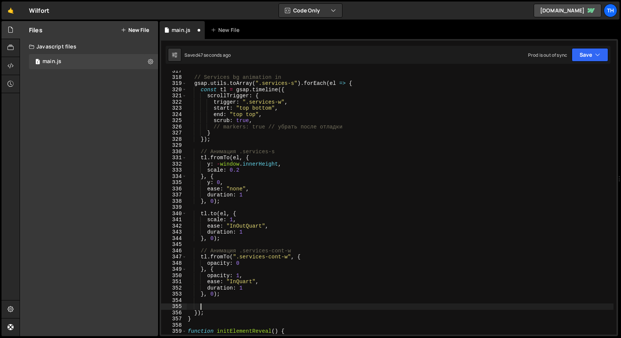
paste textarea "}, 0);"
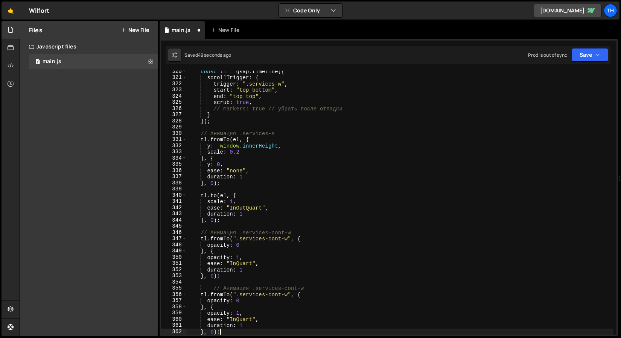
click at [214, 288] on div "const tl = gsap . timeline ({ scrollTrigger : { trigger : ".services-w" , start…" at bounding box center [399, 206] width 427 height 277
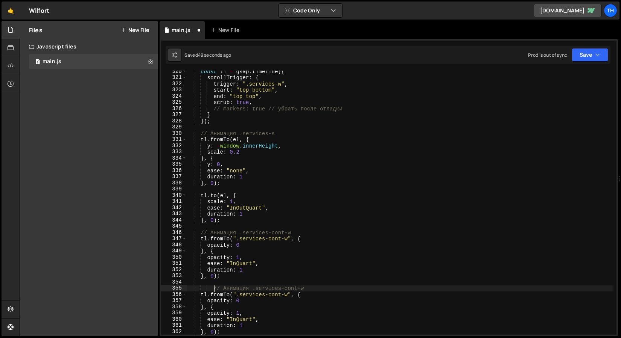
type textarea "// Анимация .services-cont-w"
drag, startPoint x: 300, startPoint y: 290, endPoint x: 170, endPoint y: 289, distance: 130.9
click at [170, 289] on div "// Анимация .services-cont-w 320 321 322 323 324 325 326 327 328 329 330 331 33…" at bounding box center [388, 203] width 455 height 264
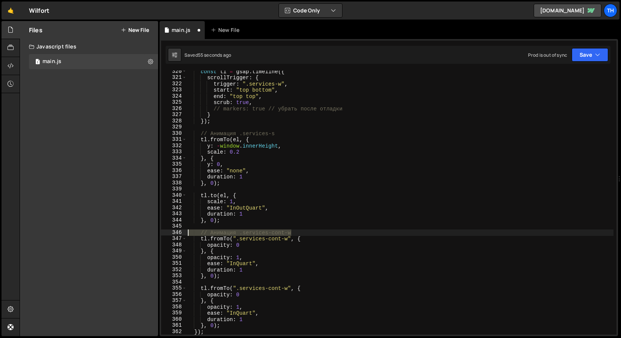
drag, startPoint x: 302, startPoint y: 235, endPoint x: 44, endPoint y: 234, distance: 258.4
click at [44, 234] on div "Files New File Javascript files 1 main.js 0 CSS files Copy share link Edit File…" at bounding box center [320, 179] width 601 height 316
type textarea "// Анимация .services-cont-w"
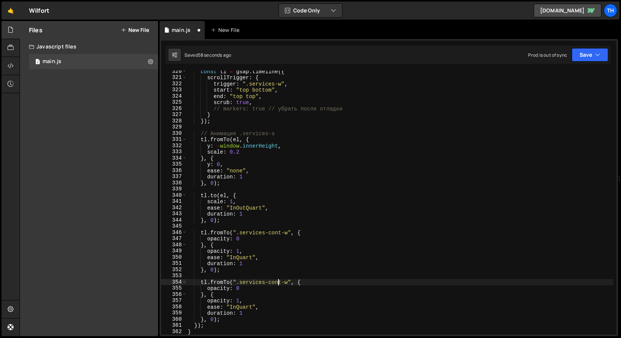
click at [278, 284] on div "const tl = gsap . timeline ({ scrollTrigger : { trigger : ".services-w" , start…" at bounding box center [399, 206] width 427 height 277
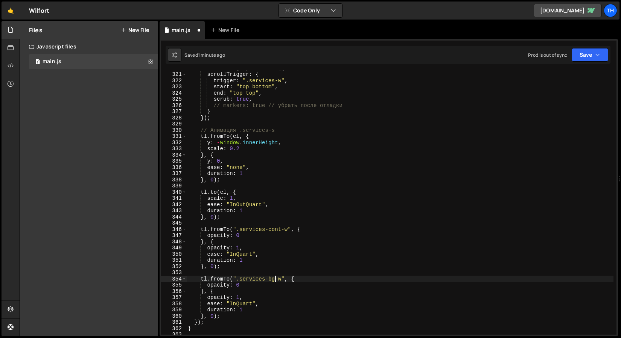
scroll to position [1998, 0]
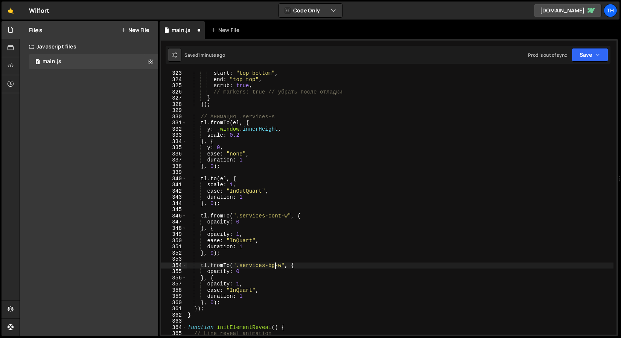
click at [223, 275] on div "start : "top bottom" , end : "top top" , scrub : true , // markers: true // убр…" at bounding box center [399, 208] width 427 height 277
click at [234, 271] on div "start : "top bottom" , end : "top top" , scrub : true , // markers: true // убр…" at bounding box center [399, 208] width 427 height 277
click at [232, 271] on div "start : "top bottom" , end : "top top" , scrub : true , // markers: true // убр…" at bounding box center [399, 208] width 427 height 277
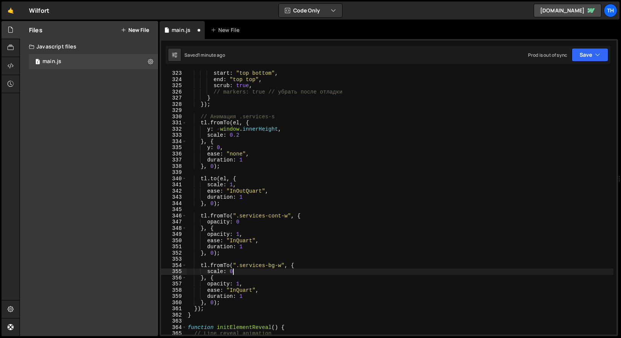
click at [232, 271] on div "start : "top bottom" , end : "top top" , scrub : true , // markers: true // убр…" at bounding box center [399, 208] width 427 height 277
click at [247, 287] on div "start : "top bottom" , end : "top top" , scrub : true , // markers: true // убр…" at bounding box center [399, 208] width 427 height 277
click at [218, 272] on div "start : "top bottom" , end : "top top" , scrub : true , // markers: true // убр…" at bounding box center [399, 208] width 427 height 277
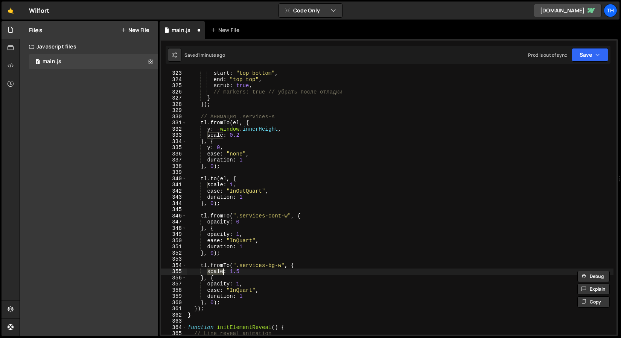
click at [214, 278] on div at bounding box center [214, 278] width 0 height 0
click at [198, 286] on div "start : "top bottom" , end : "top top" , scrub : true , // markers: true // убр…" at bounding box center [399, 208] width 427 height 277
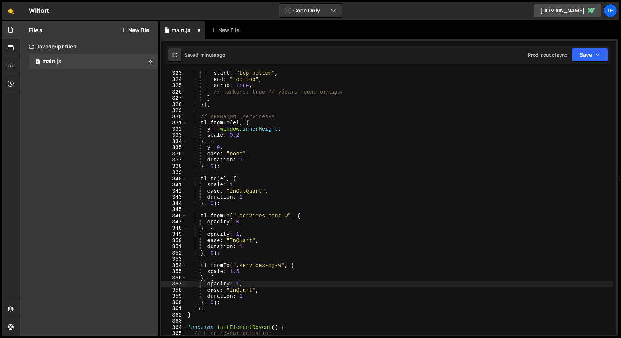
click at [209, 286] on div "start : "top bottom" , end : "top top" , scrub : true , // markers: true // убр…" at bounding box center [399, 208] width 427 height 277
paste textarea "scale"
click at [252, 286] on div "start : "top bottom" , end : "top top" , scrub : true , // markers: true // убр…" at bounding box center [399, 208] width 427 height 277
click at [581, 53] on button "Save" at bounding box center [589, 55] width 36 height 14
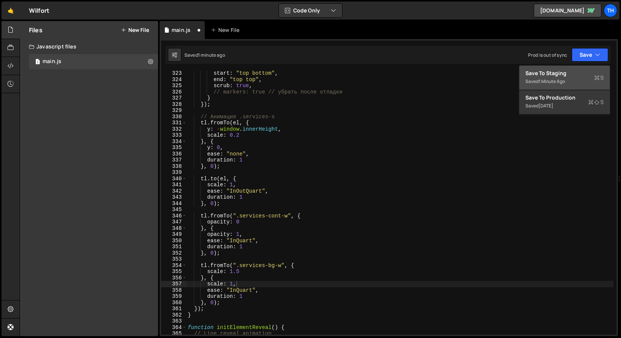
click at [549, 80] on div "1 minute ago" at bounding box center [551, 81] width 26 height 6
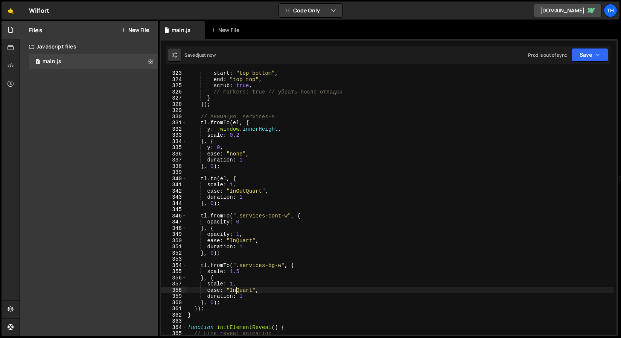
click at [236, 293] on div "start : "top bottom" , end : "top top" , scrub : true , // markers: true // убр…" at bounding box center [399, 208] width 427 height 277
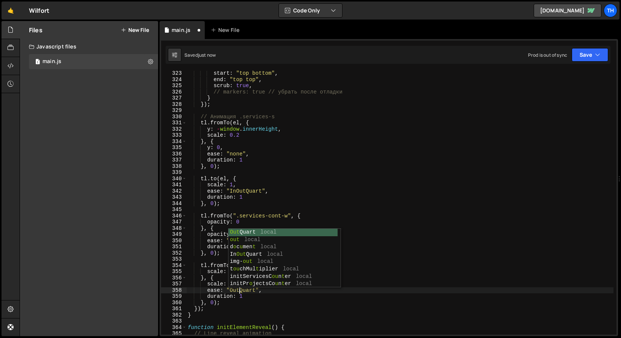
click at [256, 308] on div "start : "top bottom" , end : "top top" , scrub : true , // markers: true // убр…" at bounding box center [399, 208] width 427 height 277
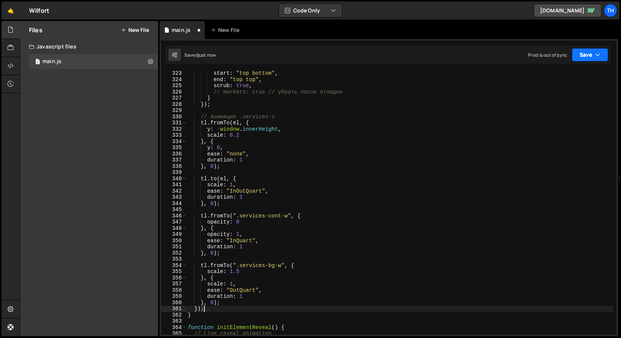
click at [579, 48] on button "Save" at bounding box center [589, 55] width 36 height 14
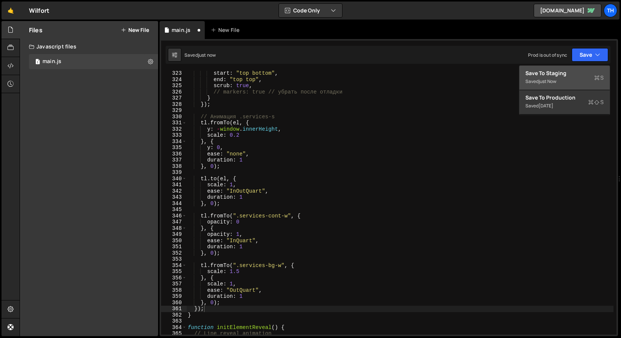
click at [562, 75] on div "Save to Staging S" at bounding box center [564, 74] width 78 height 8
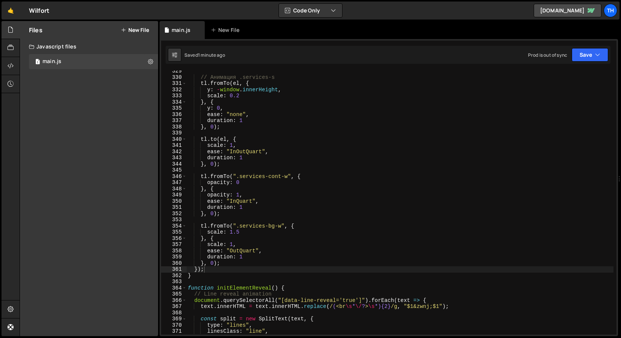
scroll to position [2039, 0]
click at [231, 247] on div "// Анимация .services-s tl . fromTo ( el , { y : - window . innerHeight , scale…" at bounding box center [399, 205] width 427 height 277
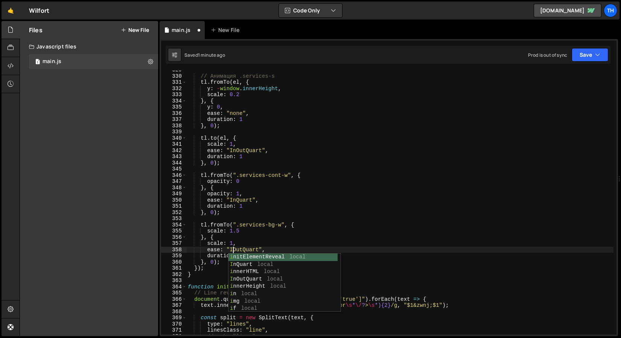
scroll to position [0, 3]
click at [596, 62] on div "Saved 1 minute ago Prod is out of sync Upgrade to Edit Save Save to Staging S S…" at bounding box center [387, 55] width 445 height 18
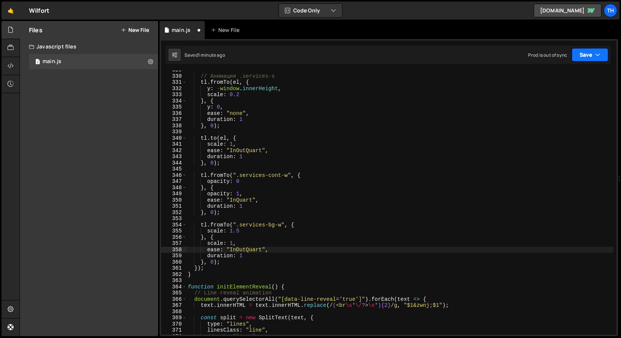
click at [596, 61] on button "Save" at bounding box center [589, 55] width 36 height 14
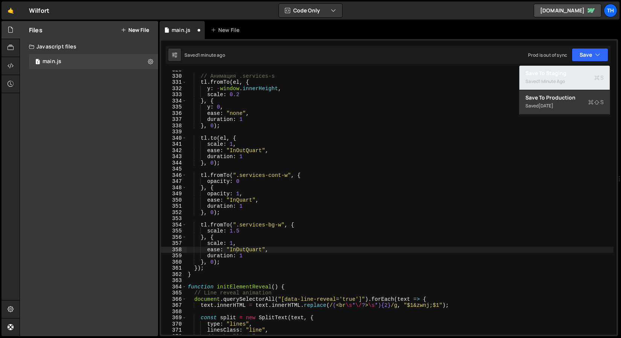
click at [577, 77] on div "Saved 1 minute ago" at bounding box center [564, 81] width 78 height 9
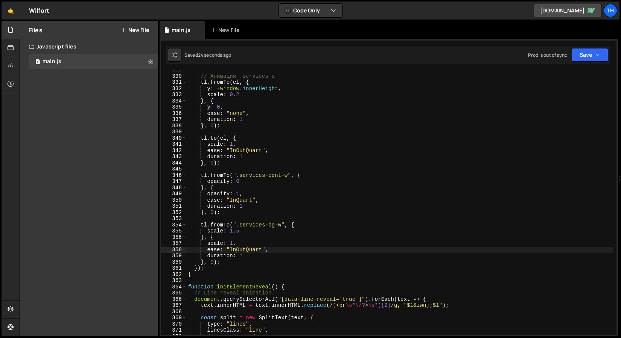
click at [240, 229] on div "// Анимация .services-s tl . fromTo ( el , { y : - window . innerHeight , scale…" at bounding box center [399, 205] width 427 height 277
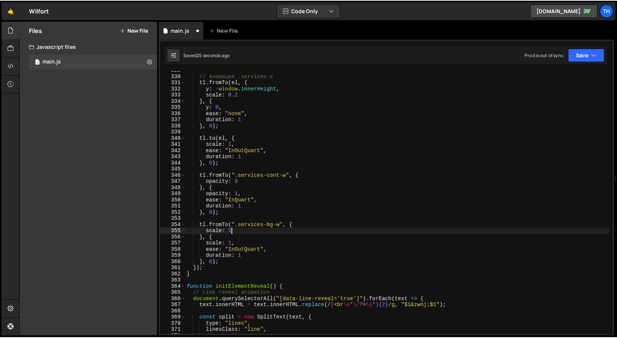
scroll to position [0, 3]
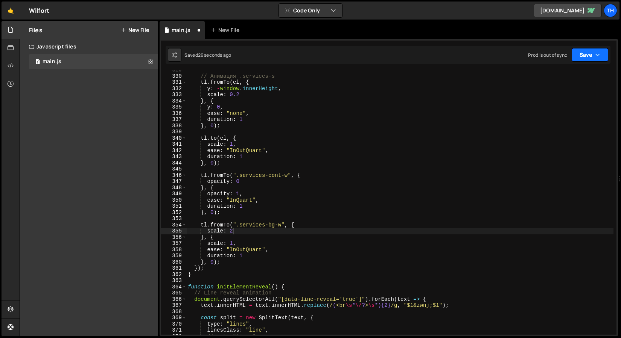
click at [592, 56] on button "Save" at bounding box center [589, 55] width 36 height 14
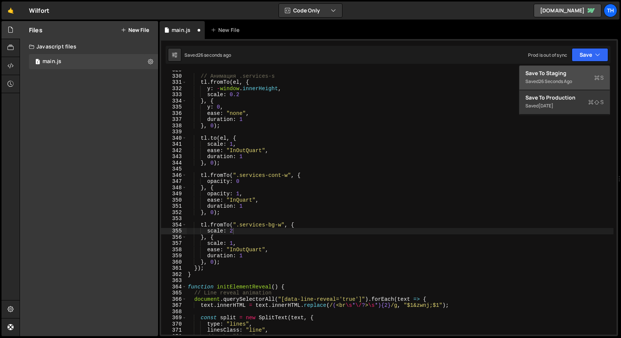
click at [583, 71] on div "Save to Staging S" at bounding box center [564, 74] width 78 height 8
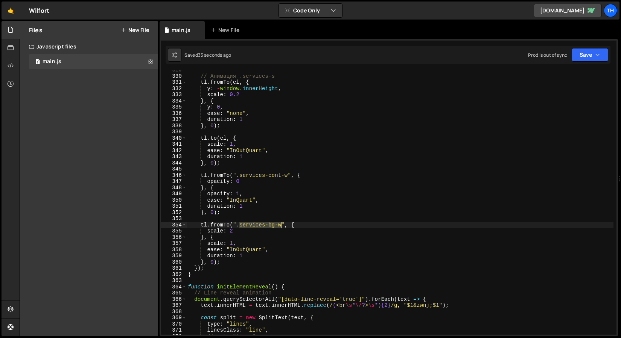
drag, startPoint x: 240, startPoint y: 225, endPoint x: 281, endPoint y: 225, distance: 41.4
click at [281, 225] on div "// Анимация .services-s tl . fromTo ( el , { y : - window . innerHeight , scale…" at bounding box center [399, 205] width 427 height 277
paste textarea "-bg"
click at [572, 61] on button "Save" at bounding box center [589, 55] width 36 height 14
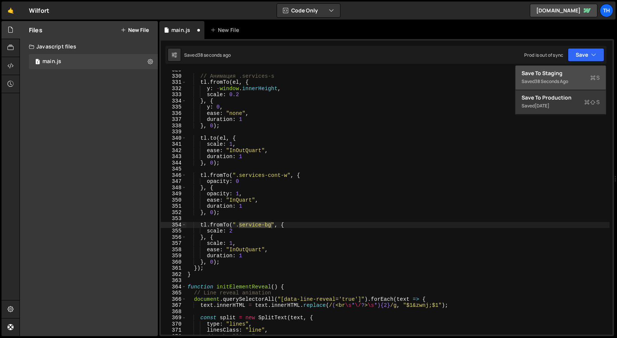
click at [566, 80] on div "38 seconds ago" at bounding box center [551, 81] width 33 height 6
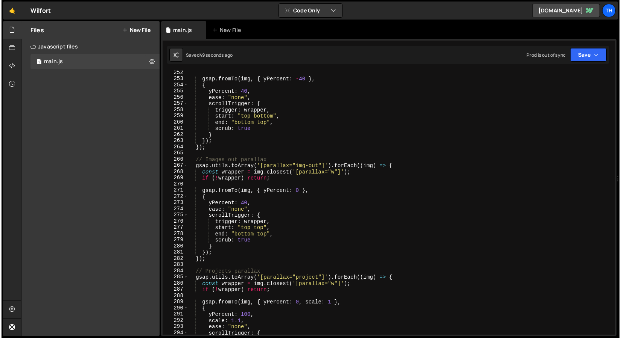
scroll to position [1558, 0]
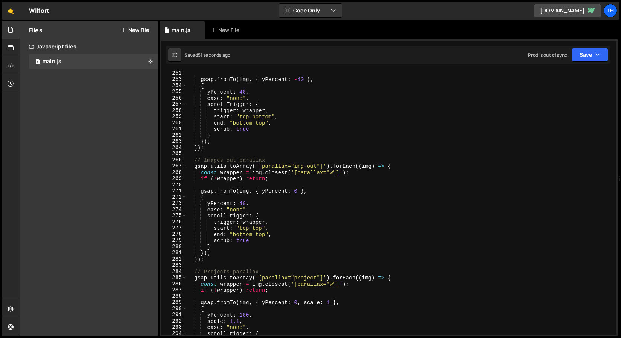
click at [247, 231] on div "gsap . fromTo ( img , { yPercent : - 40 } , { yPercent : 40 , ease : "none" , s…" at bounding box center [399, 208] width 427 height 277
click at [253, 230] on div "gsap . fromTo ( img , { yPercent : - 40 } , { yPercent : 40 , ease : "none" , s…" at bounding box center [399, 208] width 427 height 277
click at [247, 226] on div "gsap . fromTo ( img , { yPercent : - 40 } , { yPercent : 40 , ease : "none" , s…" at bounding box center [399, 208] width 427 height 277
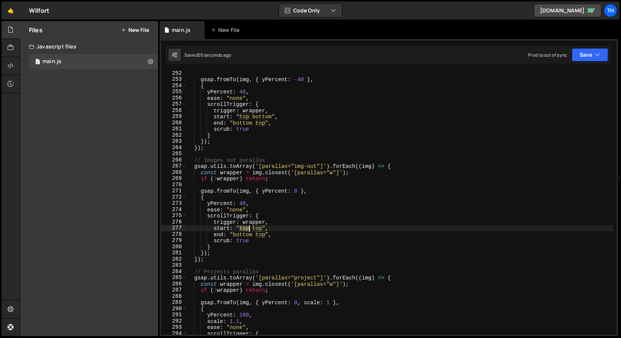
click at [247, 226] on div "gsap . fromTo ( img , { yPercent : - 40 } , { yPercent : 40 , ease : "none" , s…" at bounding box center [399, 208] width 427 height 277
click at [572, 53] on button "Save" at bounding box center [589, 55] width 36 height 14
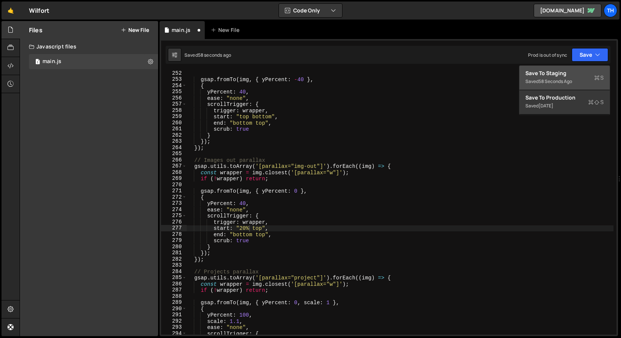
click at [572, 63] on div "Saved 58 seconds ago Prod is out of sync Upgrade to Edit Save Save to Staging S…" at bounding box center [387, 55] width 445 height 18
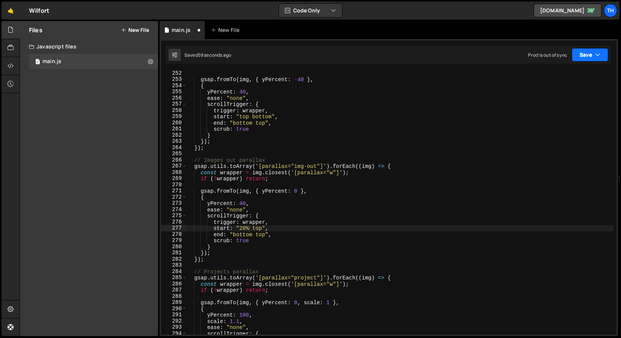
click at [577, 58] on button "Save" at bounding box center [589, 55] width 36 height 14
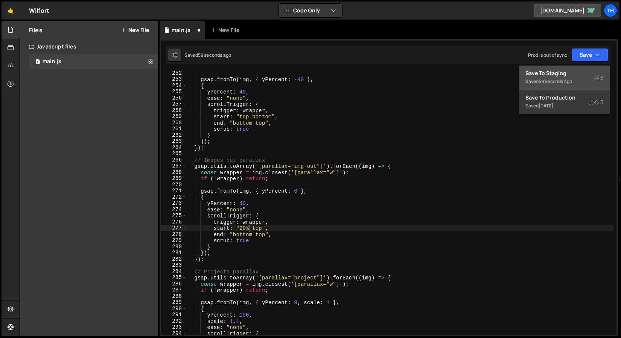
click at [577, 69] on button "Save to Staging S Saved 59 seconds ago" at bounding box center [564, 78] width 90 height 24
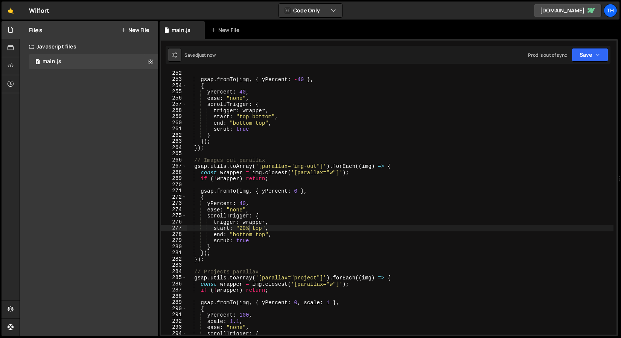
click at [241, 229] on div "gsap . fromTo ( img , { yPercent : - 40 } , { yPercent : 40 , ease : "none" , s…" at bounding box center [399, 208] width 427 height 277
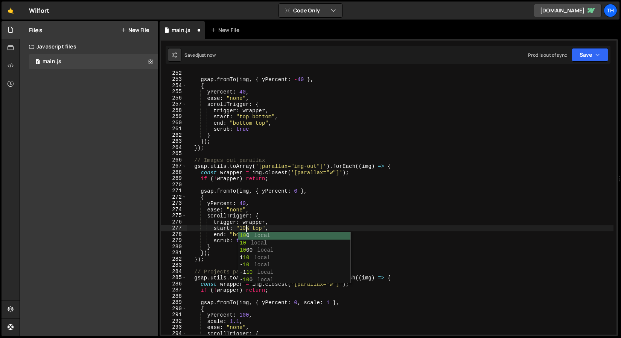
click at [385, 194] on div "gsap . fromTo ( img , { yPercent : - 40 } , { yPercent : 40 , ease : "none" , s…" at bounding box center [399, 208] width 427 height 277
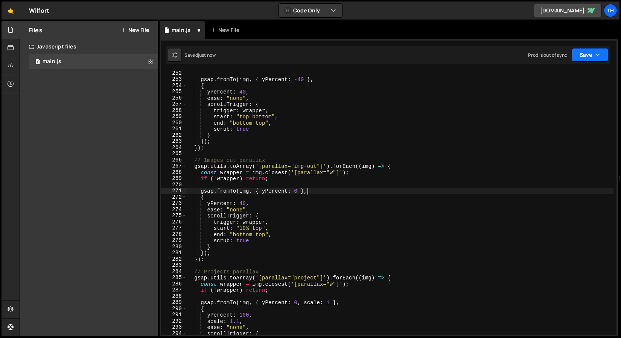
click at [590, 53] on button "Save" at bounding box center [589, 55] width 36 height 14
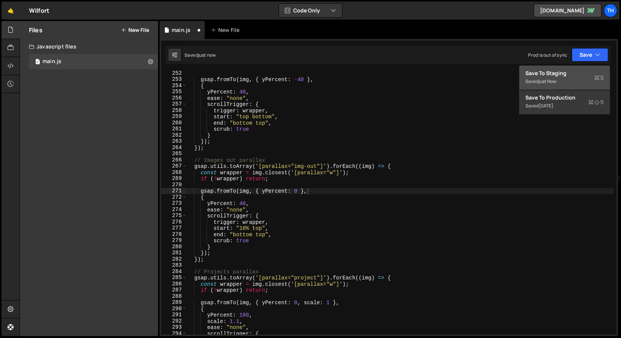
click at [580, 69] on button "Save to Staging S Saved just now" at bounding box center [564, 78] width 90 height 24
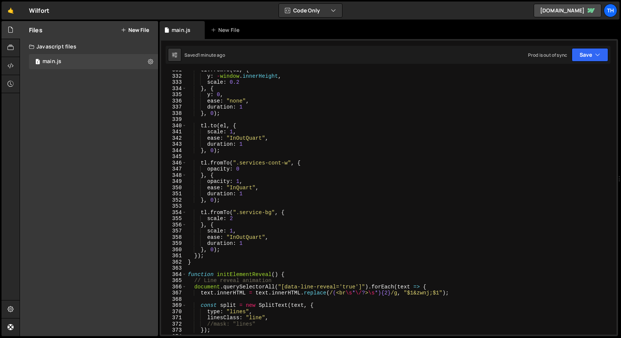
scroll to position [2051, 0]
click at [252, 194] on div "tl . fromTo ( el , { y : - window . innerHeight , scale : 0.2 } , { y : 0 , eas…" at bounding box center [399, 205] width 427 height 277
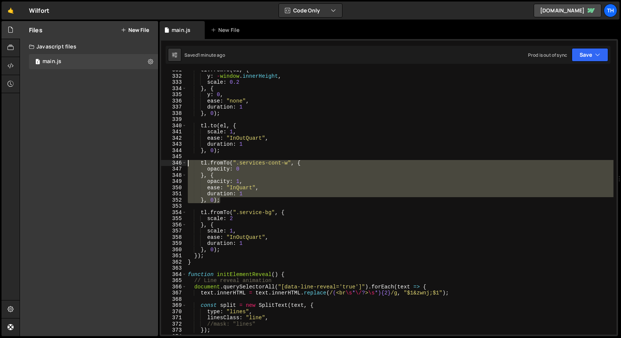
drag, startPoint x: 249, startPoint y: 200, endPoint x: 152, endPoint y: 163, distance: 103.9
click at [152, 163] on div "Files New File Javascript files 1 main.js 0 CSS files Copy share link Edit File…" at bounding box center [320, 179] width 601 height 316
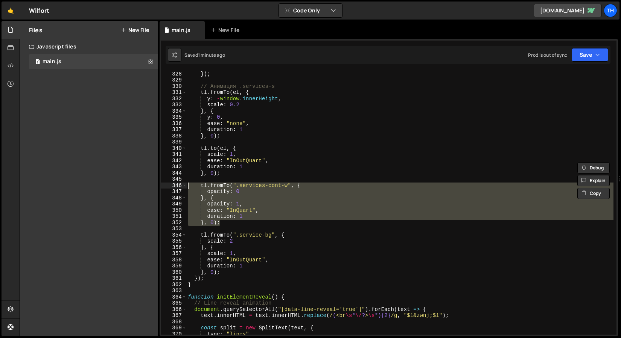
scroll to position [2029, 0]
click at [229, 187] on div "}) ; // Анимация .services-s tl . fromTo ( el , { y : - window . innerHeight , …" at bounding box center [399, 209] width 427 height 277
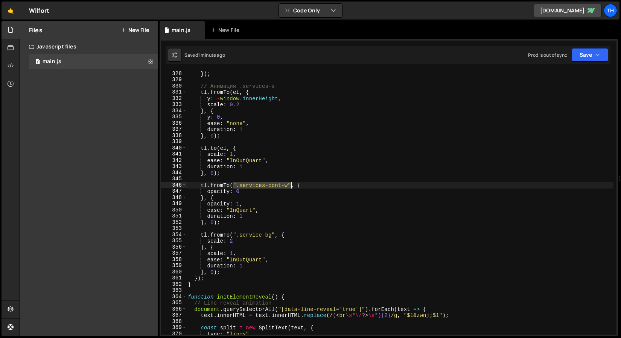
drag, startPoint x: 234, startPoint y: 185, endPoint x: 292, endPoint y: 183, distance: 57.9
click at [292, 183] on div "}) ; // Анимация .services-s tl . fromTo ( el , { y : - window . innerHeight , …" at bounding box center [399, 209] width 427 height 277
paste textarea "".services-s_title","
click at [600, 61] on button "Save" at bounding box center [589, 55] width 36 height 14
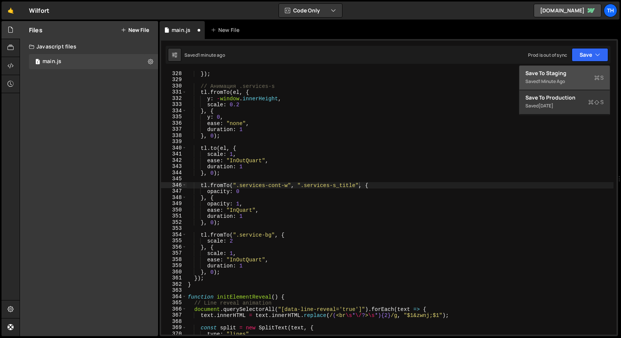
click at [589, 70] on div "Save to Staging S" at bounding box center [564, 74] width 78 height 8
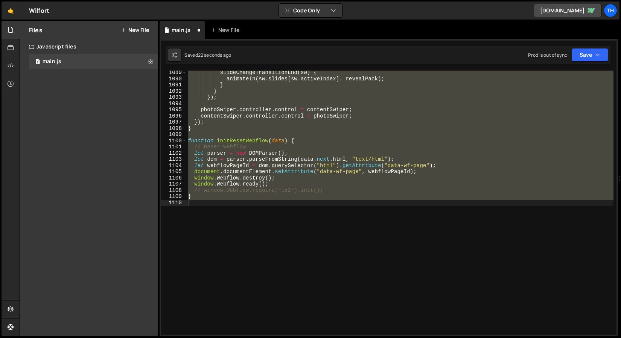
scroll to position [2009, 0]
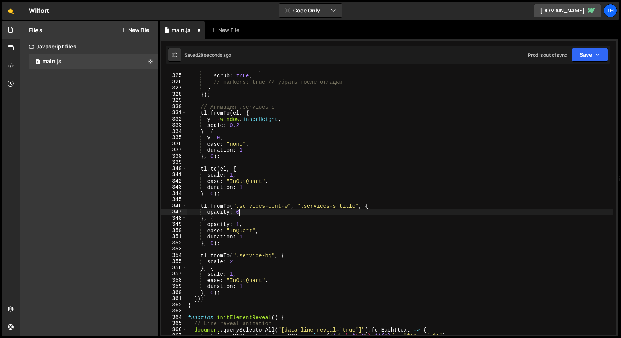
click at [299, 213] on div "end : "top top" , scrub : true , // markers: true // убрать после отладки } }) …" at bounding box center [399, 205] width 427 height 277
drag, startPoint x: 291, startPoint y: 207, endPoint x: 358, endPoint y: 205, distance: 66.6
click at [358, 205] on div "end : "top top" , scrub : true , // markers: true // убрать после отладки } }) …" at bounding box center [399, 205] width 427 height 277
click at [599, 55] on icon "button" at bounding box center [597, 55] width 5 height 8
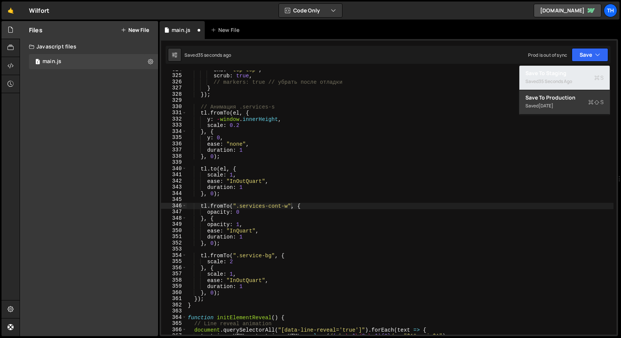
click at [583, 78] on div "Saved 35 seconds ago" at bounding box center [564, 81] width 78 height 9
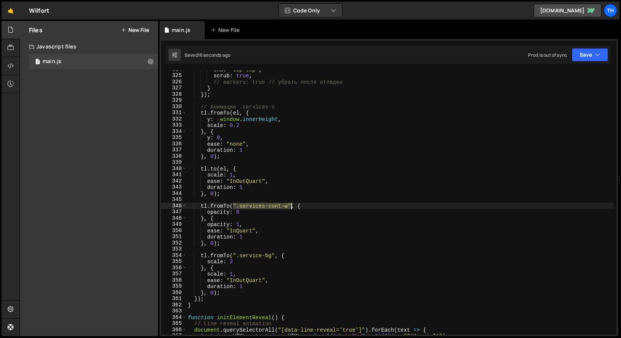
drag, startPoint x: 234, startPoint y: 206, endPoint x: 291, endPoint y: 205, distance: 57.6
click at [291, 205] on div "end : "top top" , scrub : true , // markers: true // убрать после отладки } }) …" at bounding box center [399, 205] width 427 height 277
paste textarea "[".services-cont-w", ".services-s_title"]"
click at [577, 63] on div "Saved 18 seconds ago Prod is out of sync Upgrade to Edit Save Save to Staging S…" at bounding box center [387, 55] width 445 height 18
click at [578, 61] on button "Save" at bounding box center [589, 55] width 36 height 14
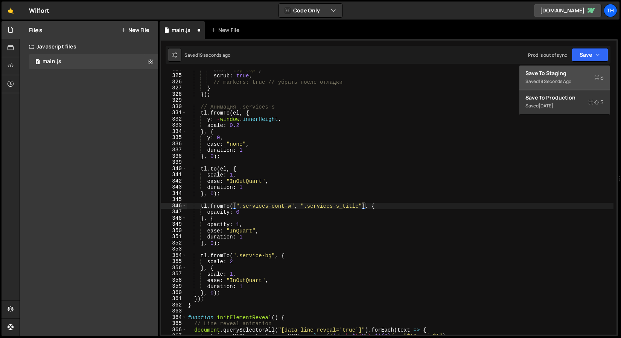
click at [565, 72] on div "Save to Staging S" at bounding box center [564, 74] width 78 height 8
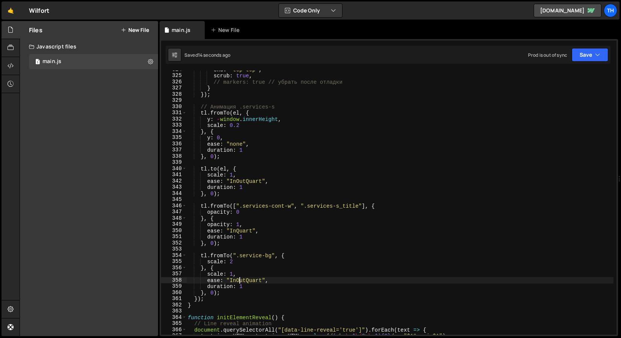
click at [239, 278] on div "end : "top top" , scrub : true , // markers: true // убрать после отладки } }) …" at bounding box center [399, 205] width 427 height 277
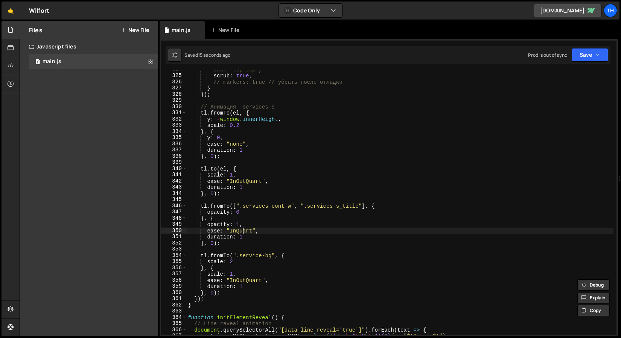
click at [243, 231] on div "end : "top top" , scrub : true , // markers: true // убрать после отладки } }) …" at bounding box center [399, 205] width 427 height 277
paste textarea "Out"
click at [266, 244] on div "end : "top top" , scrub : true , // markers: true // убрать после отладки } }) …" at bounding box center [399, 205] width 427 height 277
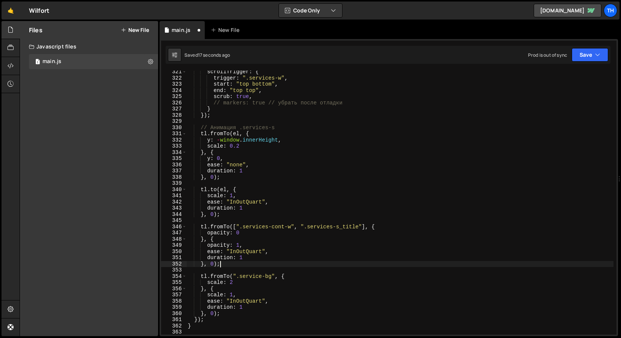
scroll to position [1974, 0]
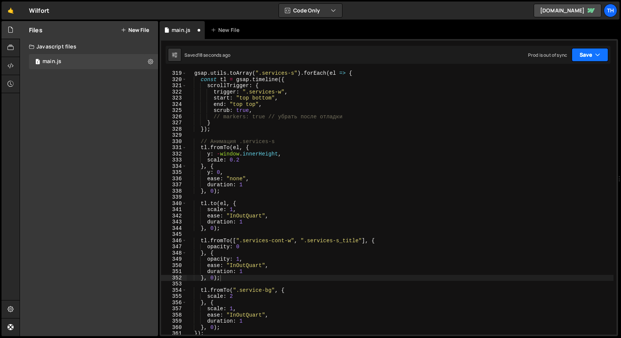
click at [584, 60] on button "Save" at bounding box center [589, 55] width 36 height 14
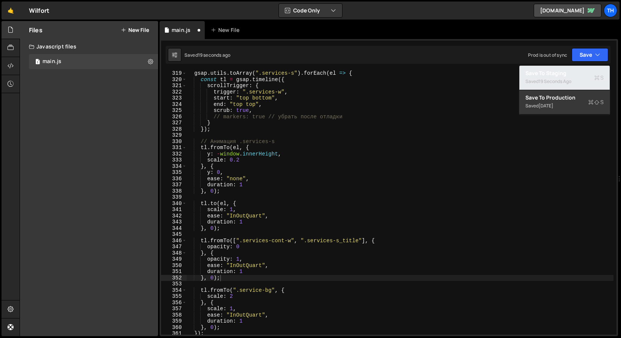
click at [573, 67] on button "Save to Staging S Saved 19 seconds ago" at bounding box center [564, 78] width 90 height 24
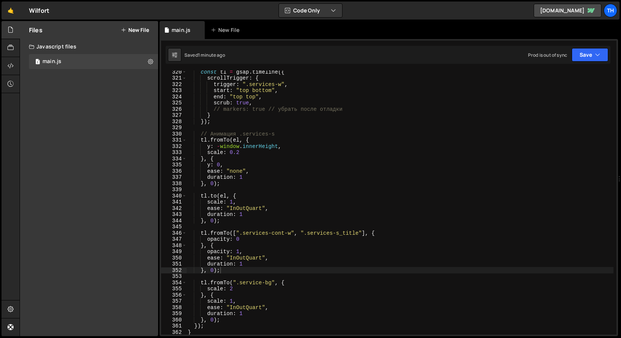
scroll to position [1938, 0]
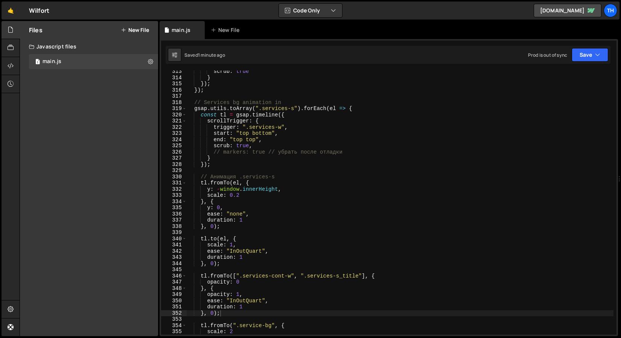
type textarea "// markers: true // убрать после отладки"
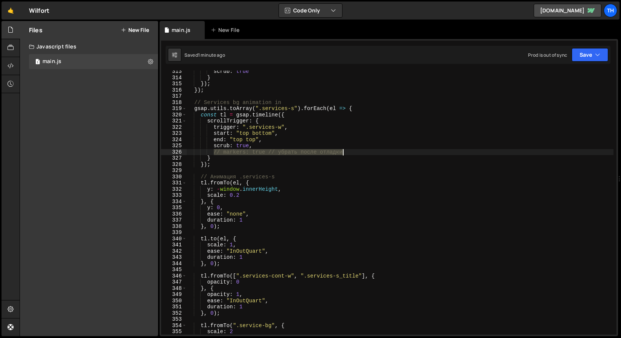
drag, startPoint x: 214, startPoint y: 152, endPoint x: 407, endPoint y: 151, distance: 193.7
click at [407, 151] on div "scrub : true } }) ; }) ; // Services bg animation in gsap . utils . toArray ( "…" at bounding box center [399, 206] width 427 height 277
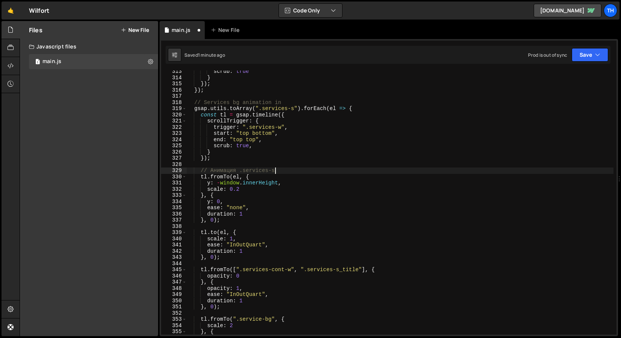
click at [308, 170] on div "scrub : true } }) ; }) ; // Services bg animation in gsap . utils . toArray ( "…" at bounding box center [399, 206] width 427 height 277
type textarea "// Анимация .services-s"
drag, startPoint x: 282, startPoint y: 172, endPoint x: 138, endPoint y: 171, distance: 144.0
click at [138, 171] on div "Files New File Javascript files 1 main.js 0 CSS files Copy share link Edit File…" at bounding box center [320, 179] width 601 height 316
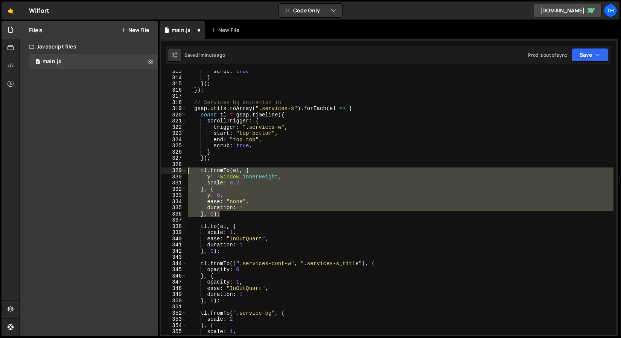
drag, startPoint x: 232, startPoint y: 213, endPoint x: 152, endPoint y: 171, distance: 90.2
click at [152, 171] on div "Files New File Javascript files 1 main.js 0 CSS files Copy share link Edit File…" at bounding box center [320, 179] width 601 height 316
click at [238, 225] on div "scrub : true } }) ; }) ; // Services bg animation in gsap . utils . toArray ( "…" at bounding box center [399, 206] width 427 height 277
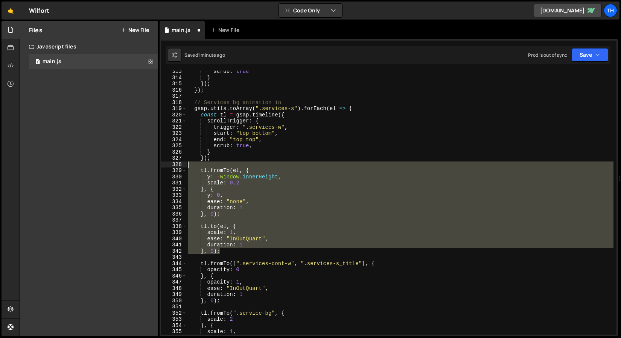
drag, startPoint x: 227, startPoint y: 251, endPoint x: 135, endPoint y: 168, distance: 124.1
click at [135, 168] on div "Files New File Javascript files 1 main.js 0 CSS files Copy share link Edit File…" at bounding box center [320, 179] width 601 height 316
click at [135, 168] on div "Files New File Javascript files 1 main.js 0 CSS files Copy share link Edit File…" at bounding box center [89, 179] width 138 height 316
click at [179, 201] on div "334" at bounding box center [174, 202] width 26 height 6
click at [199, 205] on div "scrub : true } }) ; }) ; // Services bg animation in gsap . utils . toArray ( "…" at bounding box center [399, 203] width 427 height 264
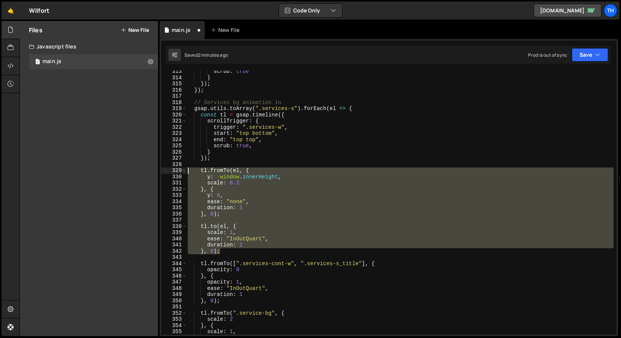
drag, startPoint x: 228, startPoint y: 251, endPoint x: 140, endPoint y: 170, distance: 119.5
click at [140, 170] on div "Files New File Javascript files 1 main.js 0 CSS files Copy share link Edit File…" at bounding box center [320, 179] width 601 height 316
click at [184, 110] on span at bounding box center [184, 109] width 4 height 6
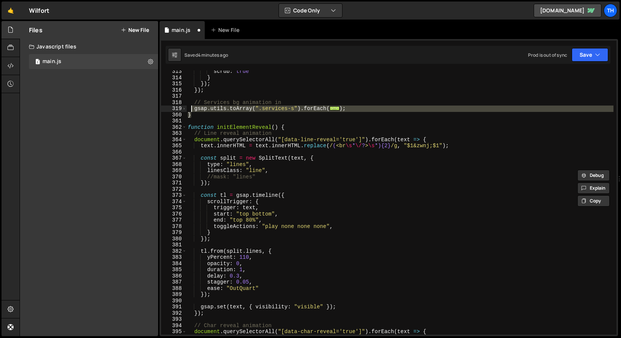
drag, startPoint x: 237, startPoint y: 116, endPoint x: 190, endPoint y: 111, distance: 47.3
click at [190, 111] on div "scrub : true } }) ; }) ; // Services bg animation in gsap . utils . toArray ( "…" at bounding box center [399, 206] width 427 height 277
type textarea "gsap.utils.toArray(".services-s").forEach(el => { const tl = gsap.timeline({"
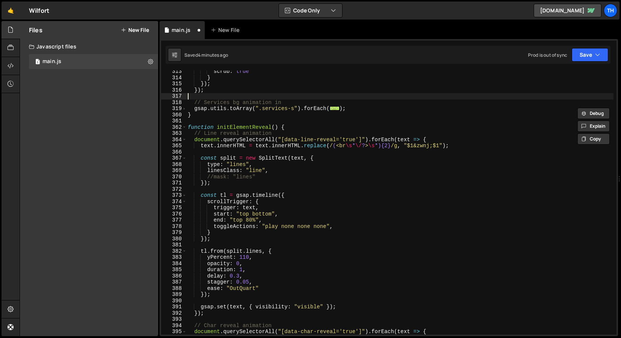
click at [359, 99] on div "scrub : true } }) ; }) ; // Services bg animation in gsap . utils . toArray ( "…" at bounding box center [399, 206] width 427 height 277
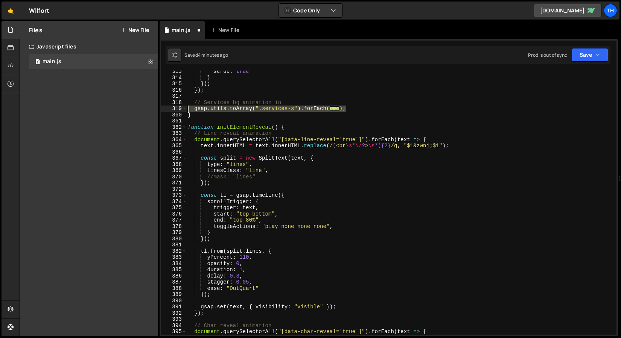
drag, startPoint x: 357, startPoint y: 108, endPoint x: 138, endPoint y: 107, distance: 218.9
click at [138, 107] on div "Files New File Javascript files 1 main.js 0 CSS files Copy share link Edit File…" at bounding box center [320, 179] width 601 height 316
paste textarea "});"
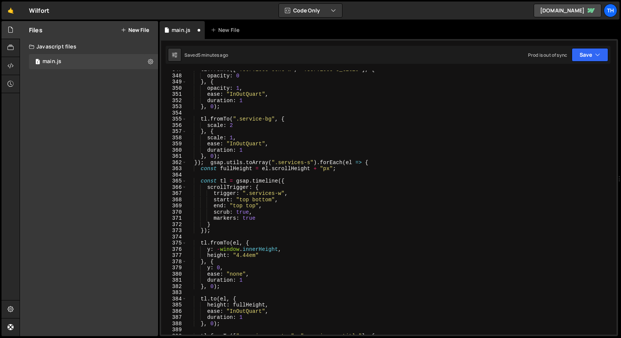
scroll to position [2150, 0]
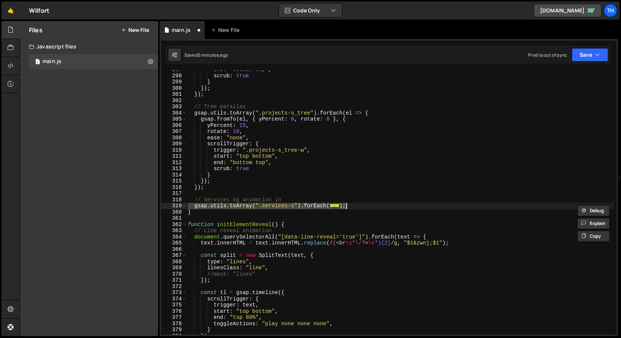
paste textarea
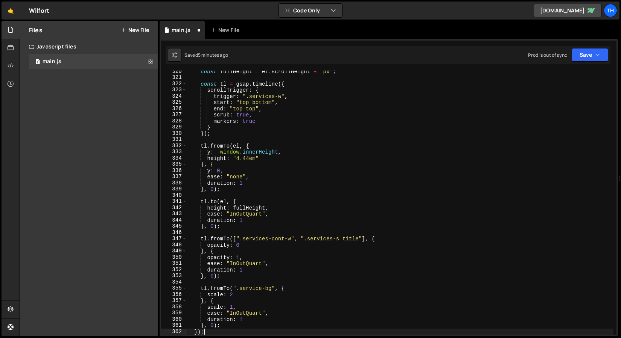
scroll to position [1982, 0]
click at [598, 54] on icon "button" at bounding box center [597, 55] width 5 height 8
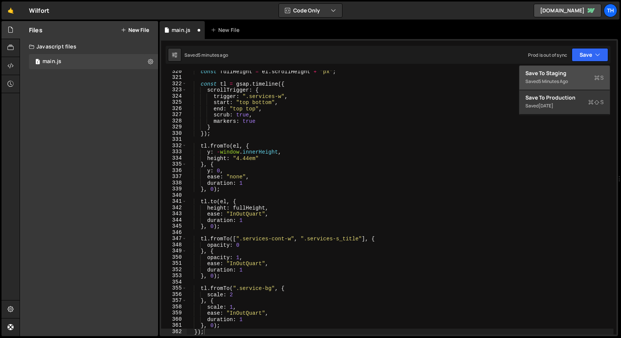
click at [577, 71] on div "Save to Staging S" at bounding box center [564, 74] width 78 height 8
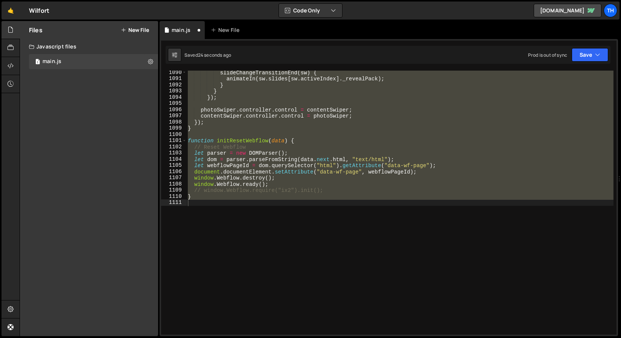
scroll to position [1841, 0]
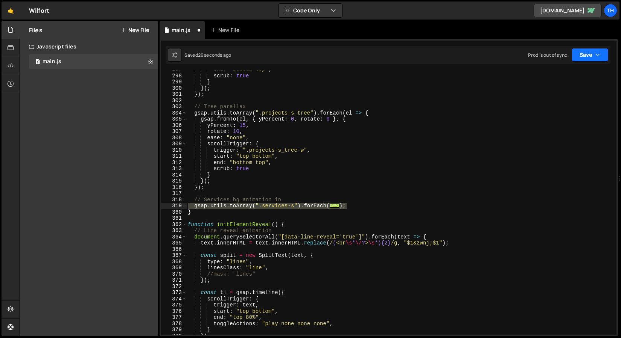
click at [580, 49] on button "Save" at bounding box center [589, 55] width 36 height 14
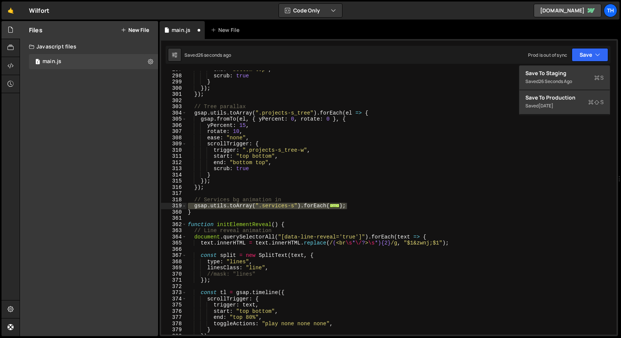
click at [552, 63] on div "Saved 26 seconds ago Prod is out of sync Upgrade to Edit Save Save to Staging S…" at bounding box center [387, 55] width 445 height 18
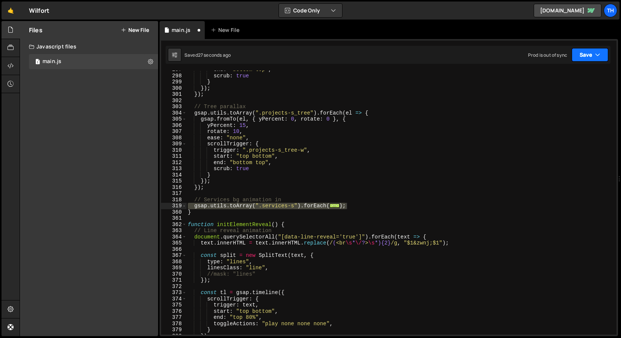
click at [572, 60] on button "Save" at bounding box center [589, 55] width 36 height 14
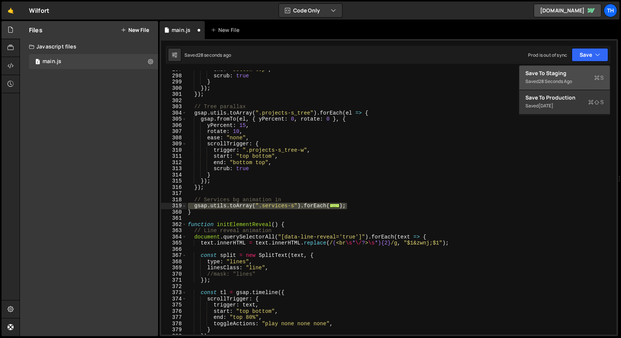
click at [558, 72] on div "Save to Staging S" at bounding box center [564, 74] width 78 height 8
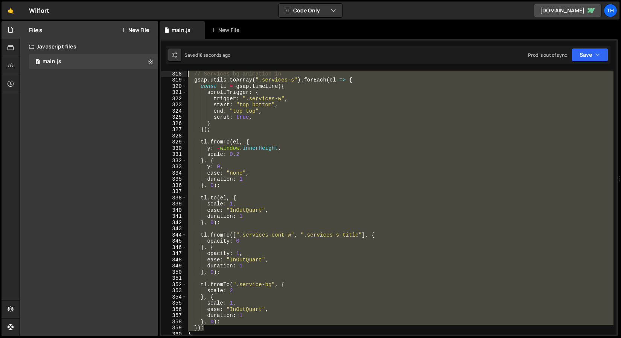
scroll to position [1967, 0]
drag, startPoint x: 211, startPoint y: 326, endPoint x: 148, endPoint y: 74, distance: 259.5
click at [148, 74] on div "Files New File Javascript files 1 main.js 0 CSS files Copy share link Edit File…" at bounding box center [320, 179] width 601 height 316
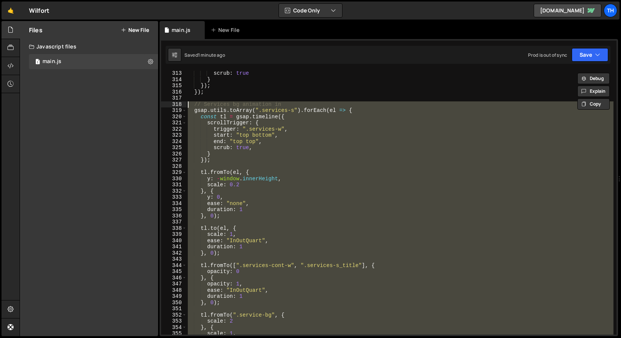
scroll to position [1936, 0]
click at [241, 184] on div "scrub : true } }) ; }) ; // Services bg animation in gsap . utils . toArray ( "…" at bounding box center [399, 203] width 427 height 264
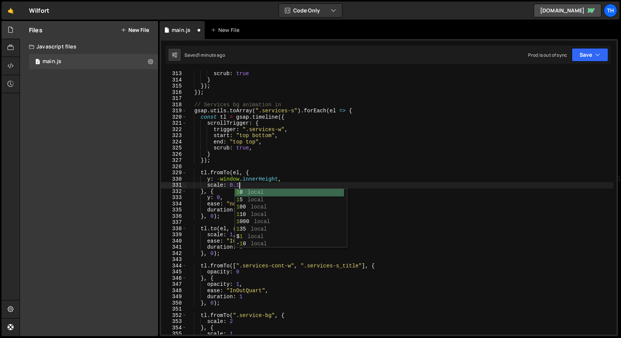
scroll to position [0, 3]
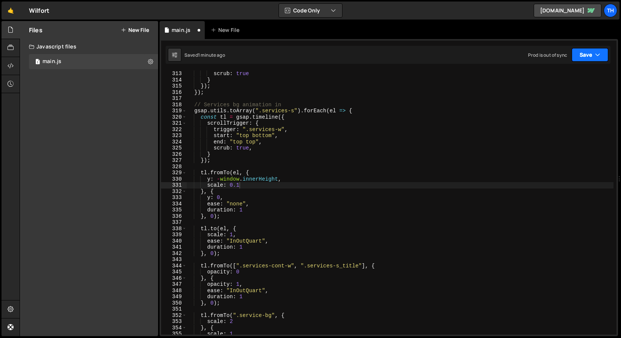
click at [589, 52] on button "Save" at bounding box center [589, 55] width 36 height 14
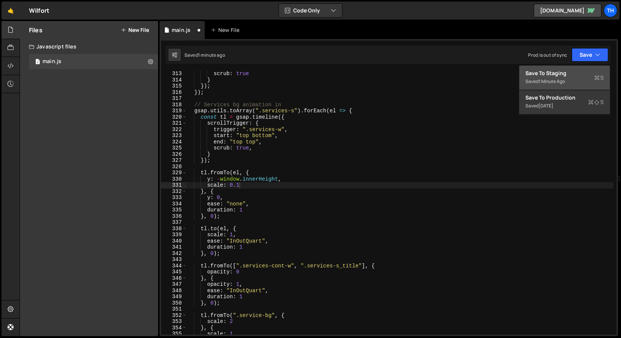
click at [574, 69] on button "Save to Staging S Saved 1 minute ago" at bounding box center [564, 78] width 90 height 24
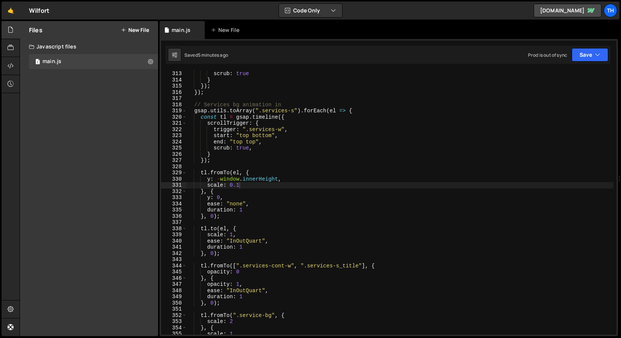
click at [181, 111] on div "319" at bounding box center [174, 111] width 26 height 6
click at [182, 111] on span at bounding box center [184, 111] width 4 height 6
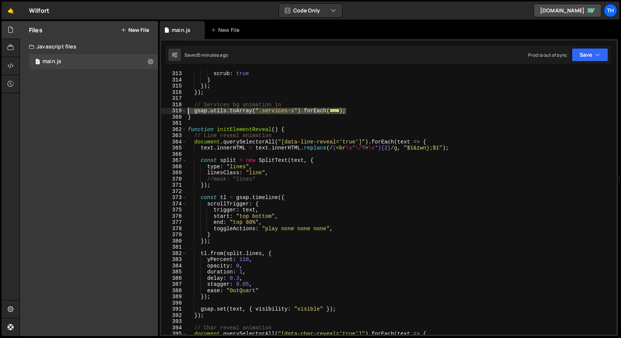
drag, startPoint x: 361, startPoint y: 108, endPoint x: 161, endPoint y: 110, distance: 200.1
click at [161, 110] on div "scale: 0.1 313 314 315 316 317 318 319 360 361 362 363 364 365 366 367 368 369 …" at bounding box center [388, 203] width 455 height 264
paste textarea "});"
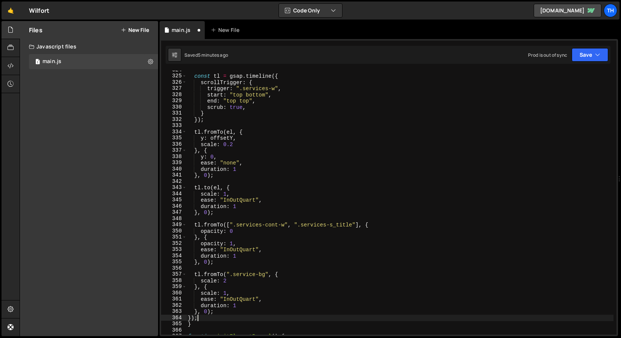
scroll to position [2016, 0]
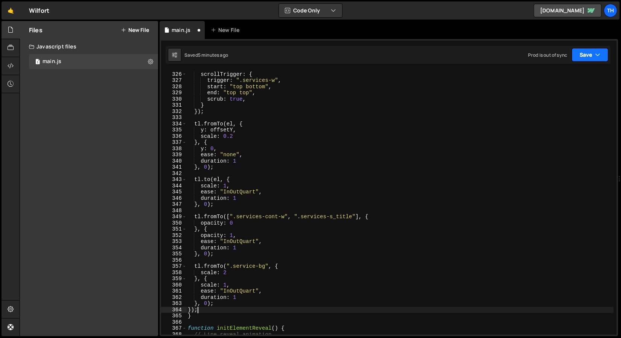
click at [577, 51] on button "Save" at bounding box center [589, 55] width 36 height 14
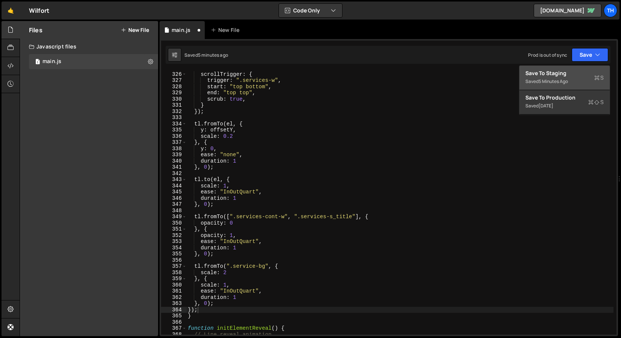
click at [558, 77] on div "Saved 5 minutes ago" at bounding box center [564, 81] width 78 height 9
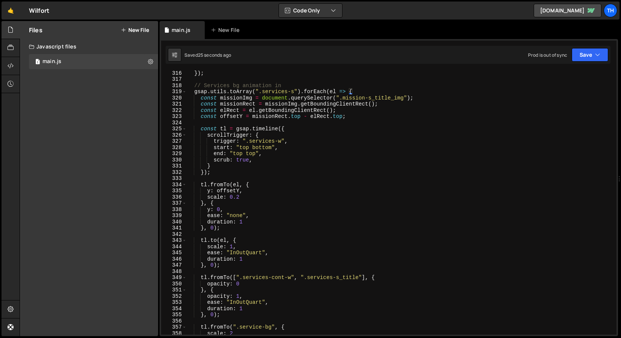
scroll to position [1954, 0]
click at [208, 199] on div "}) ; }) ; // Services bg animation in gsap . utils . toArray ( ".services-s" ) …" at bounding box center [399, 203] width 427 height 277
click at [210, 249] on div "}) ; }) ; // Services bg animation in gsap . utils . toArray ( ".services-s" ) …" at bounding box center [399, 203] width 427 height 277
click at [206, 249] on div "}) ; }) ; // Services bg animation in gsap . utils . toArray ( ".services-s" ) …" at bounding box center [399, 203] width 427 height 277
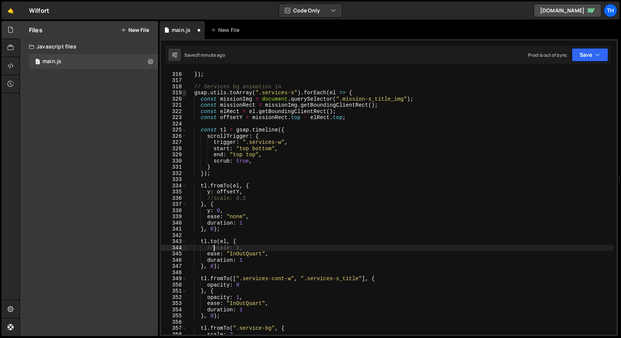
click at [186, 91] on span at bounding box center [184, 93] width 4 height 6
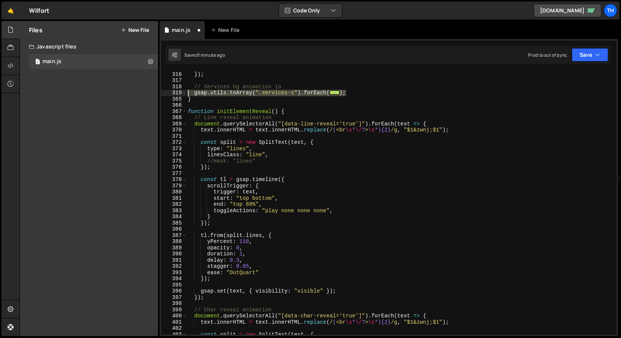
drag, startPoint x: 358, startPoint y: 95, endPoint x: 140, endPoint y: 90, distance: 217.8
click at [140, 90] on div "Files New File Javascript files 1 main.js 0 CSS files Copy share link Edit File…" at bounding box center [320, 179] width 601 height 316
paste textarea "}"
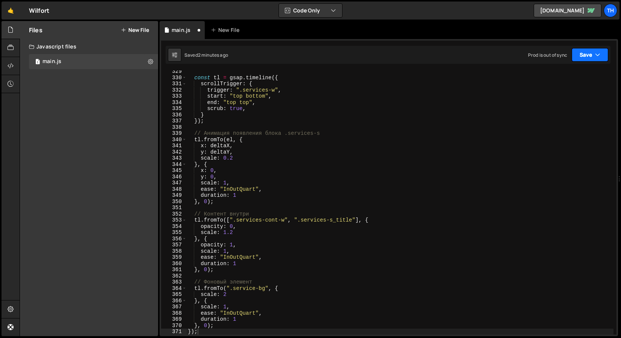
click at [595, 61] on button "Save" at bounding box center [589, 55] width 36 height 14
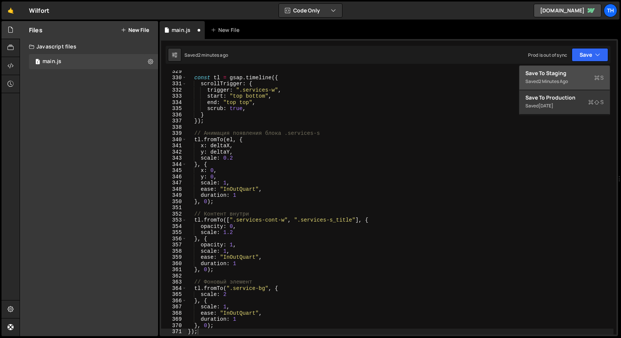
click at [587, 70] on div "Save to Staging S" at bounding box center [564, 74] width 78 height 8
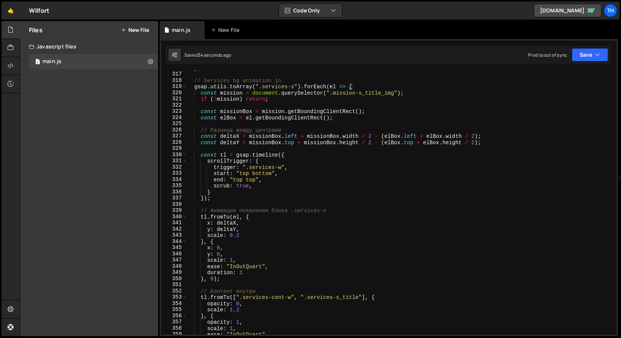
scroll to position [1960, 0]
click at [239, 233] on div "}) ; // Services bg animation in gsap . utils . toArray ( ".services-s" ) . for…" at bounding box center [399, 203] width 427 height 277
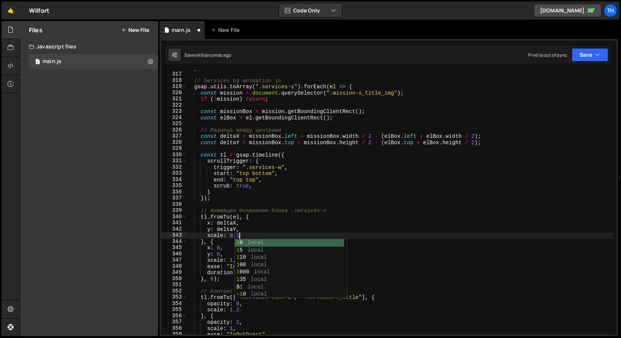
scroll to position [0, 3]
click at [579, 50] on button "Save" at bounding box center [589, 55] width 36 height 14
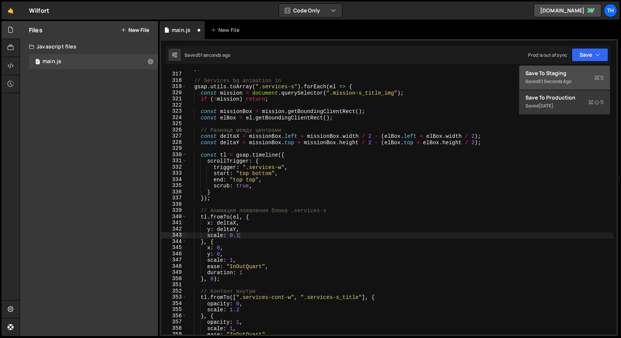
click at [555, 83] on div "51 seconds ago" at bounding box center [554, 81] width 33 height 6
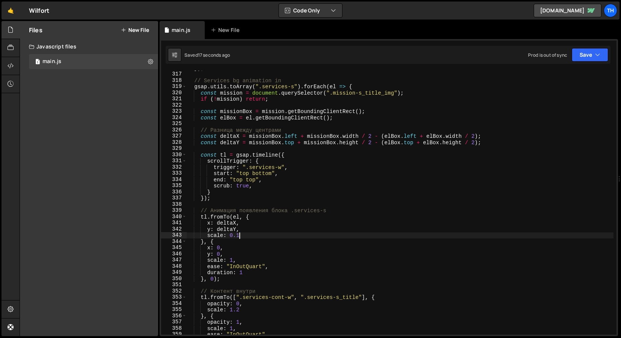
click at [265, 235] on div "}) ; // Services bg animation in gsap . utils . toArray ( ".services-s" ) . for…" at bounding box center [399, 203] width 427 height 277
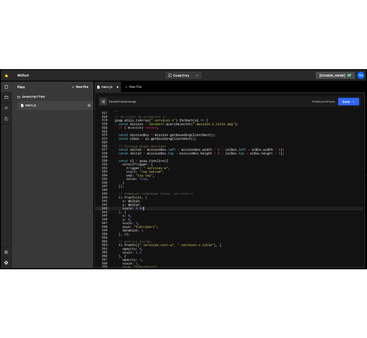
scroll to position [0, 3]
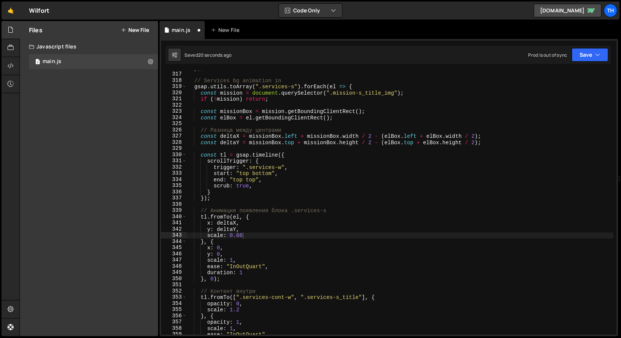
click at [601, 46] on div "Saved 20 seconds ago Prod is out of sync Upgrade to Edit Save Save to Staging S…" at bounding box center [387, 55] width 445 height 18
click at [601, 50] on button "Save" at bounding box center [589, 55] width 36 height 14
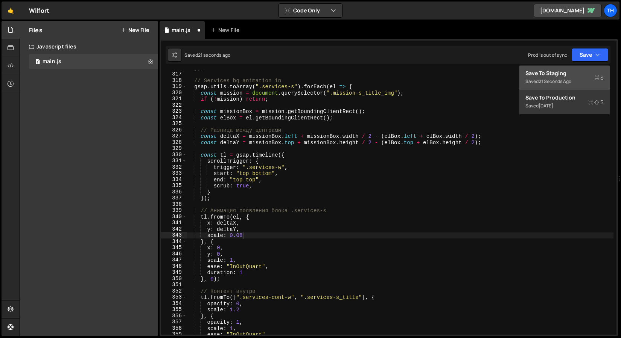
click at [581, 79] on div "Saved 21 seconds ago" at bounding box center [564, 81] width 78 height 9
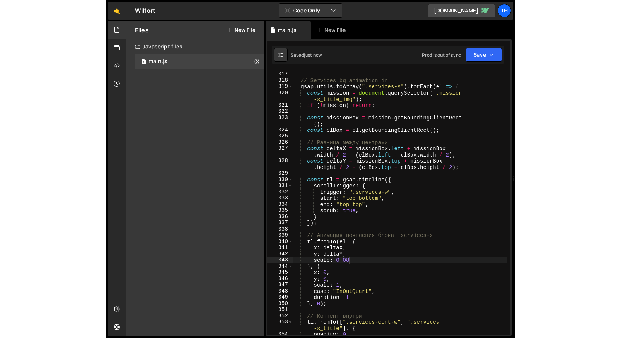
scroll to position [1979, 0]
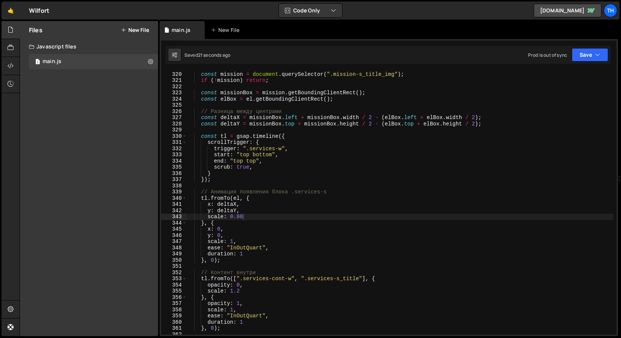
click at [252, 218] on div "gsap . utils . toArray ( ".services-s" ) . forEach ( el => { const mission = do…" at bounding box center [400, 203] width 426 height 277
click at [576, 58] on button "Save" at bounding box center [589, 55] width 36 height 14
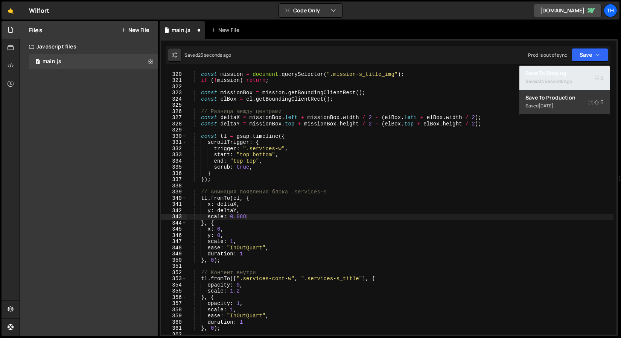
drag, startPoint x: 555, startPoint y: 71, endPoint x: 550, endPoint y: 71, distance: 4.9
click at [555, 71] on div "Save to Staging S" at bounding box center [564, 74] width 78 height 8
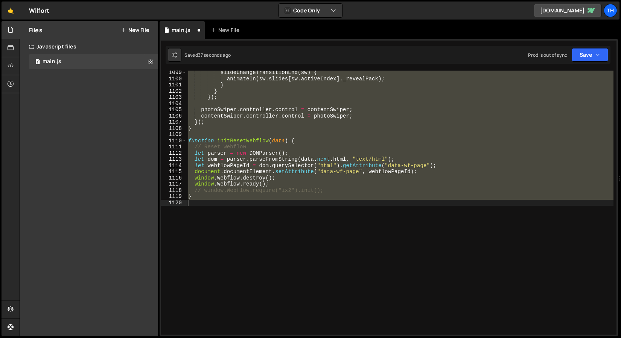
scroll to position [1841, 0]
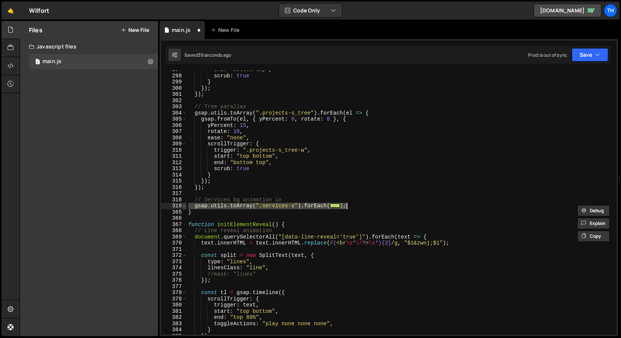
click at [185, 205] on span at bounding box center [184, 206] width 4 height 6
click at [184, 208] on span at bounding box center [184, 206] width 4 height 6
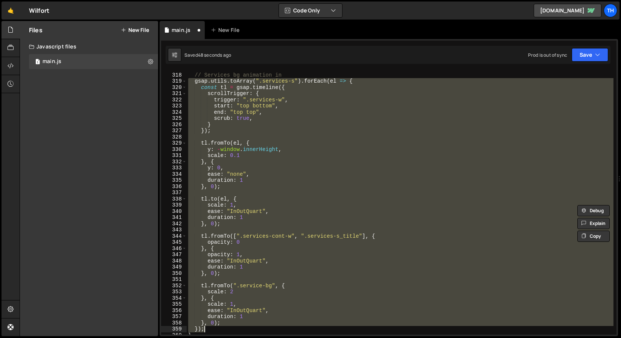
scroll to position [1966, 0]
click at [242, 155] on div "// Services bg animation in gsap . utils . toArray ( ".services-s" ) . forEach …" at bounding box center [400, 203] width 426 height 264
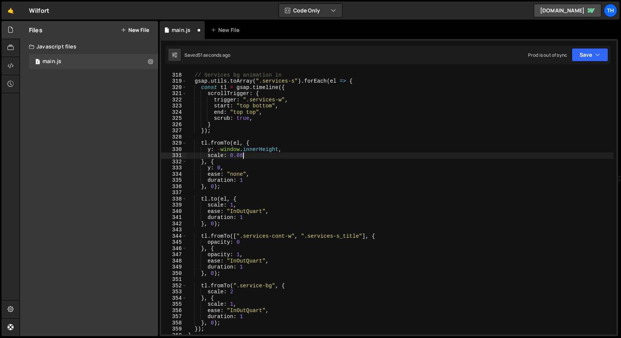
scroll to position [0, 3]
click at [497, 104] on div "// Services bg animation in gsap . utils . toArray ( ".services-s" ) . forEach …" at bounding box center [400, 204] width 426 height 277
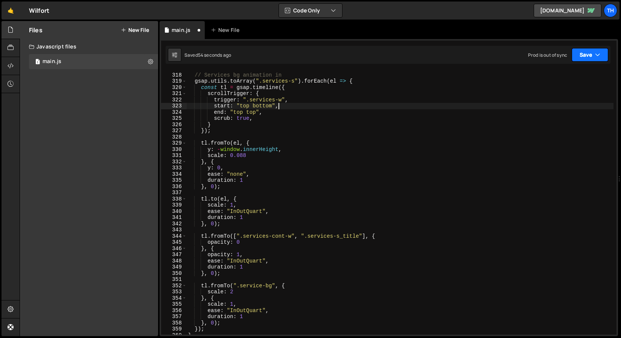
type textarea "start: "top bottom","
click at [581, 59] on button "Save" at bounding box center [589, 55] width 36 height 14
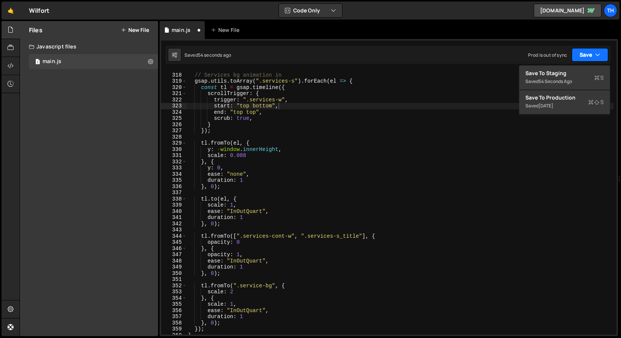
click at [581, 59] on button "Save" at bounding box center [589, 55] width 36 height 14
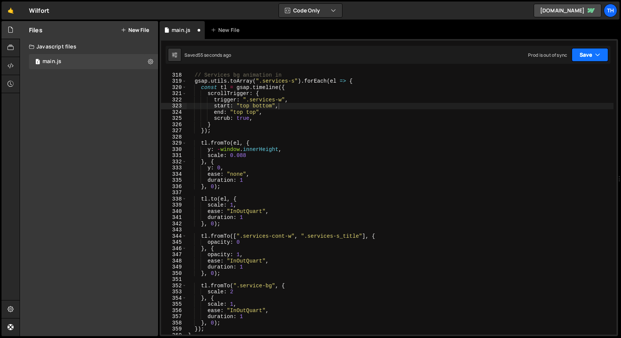
click at [580, 61] on button "Save" at bounding box center [589, 55] width 36 height 14
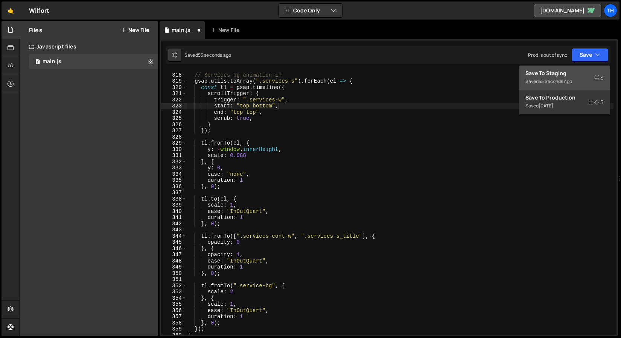
click at [574, 67] on button "Save to Staging S Saved 55 seconds ago" at bounding box center [564, 78] width 90 height 24
